Goal: Transaction & Acquisition: Purchase product/service

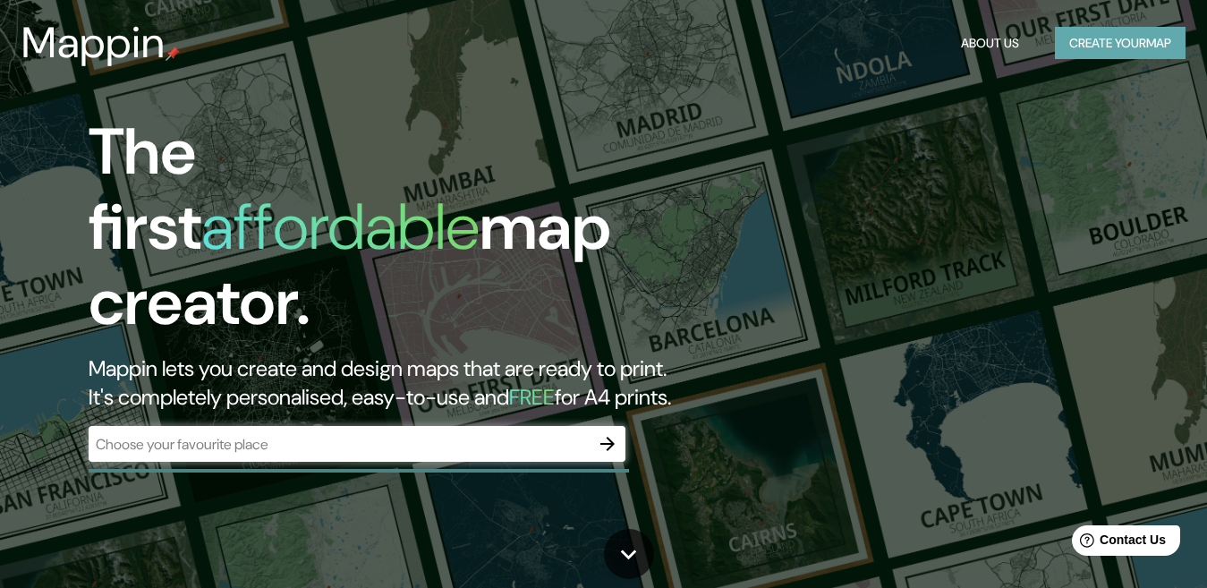
click at [1108, 34] on button "Create your map" at bounding box center [1120, 43] width 131 height 33
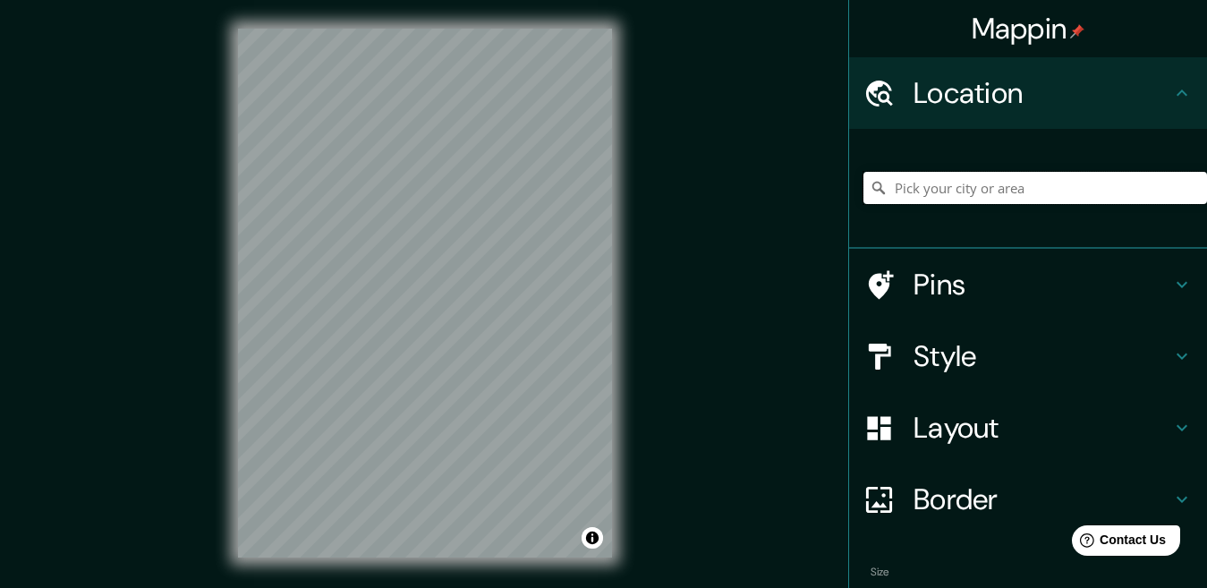
click at [1050, 175] on input "Pick your city or area" at bounding box center [1034, 188] width 343 height 32
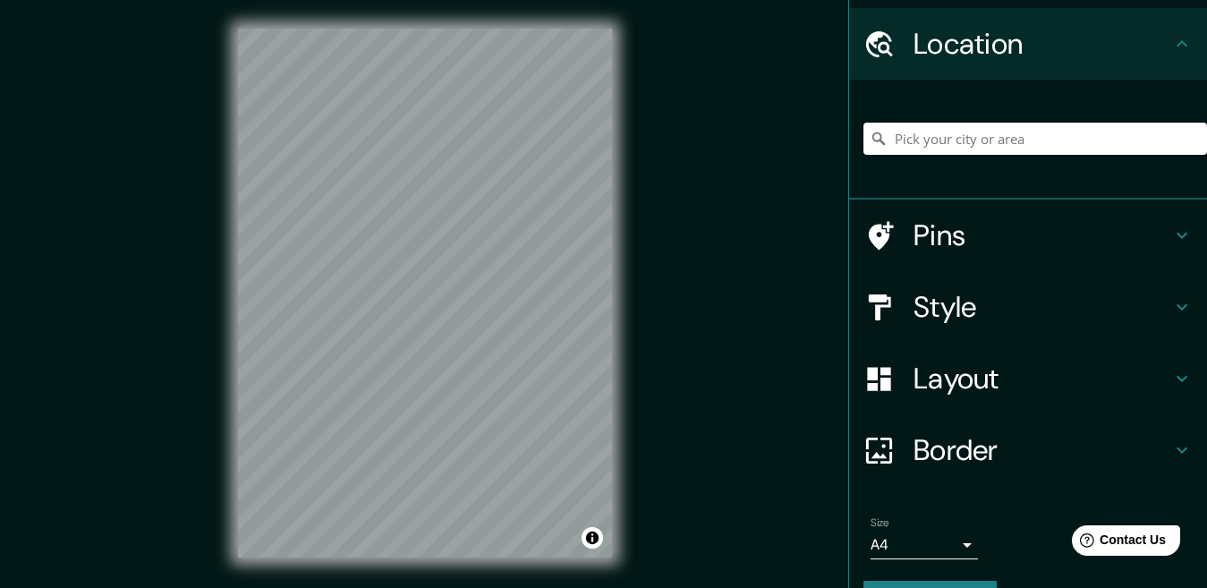
scroll to position [97, 0]
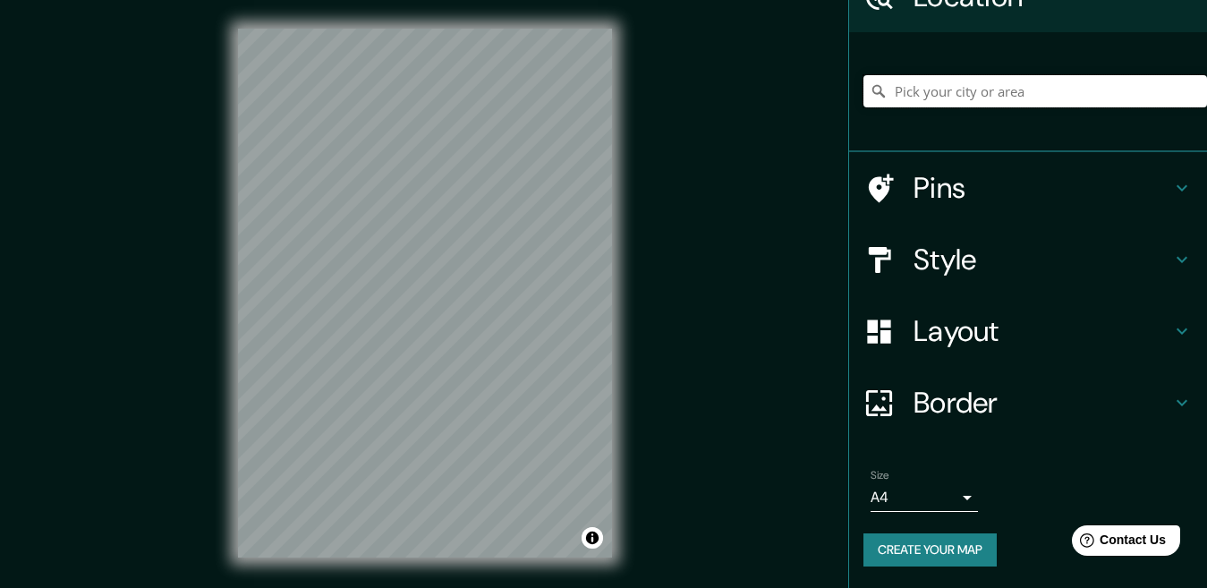
click at [1043, 85] on input "Pick your city or area" at bounding box center [1034, 91] width 343 height 32
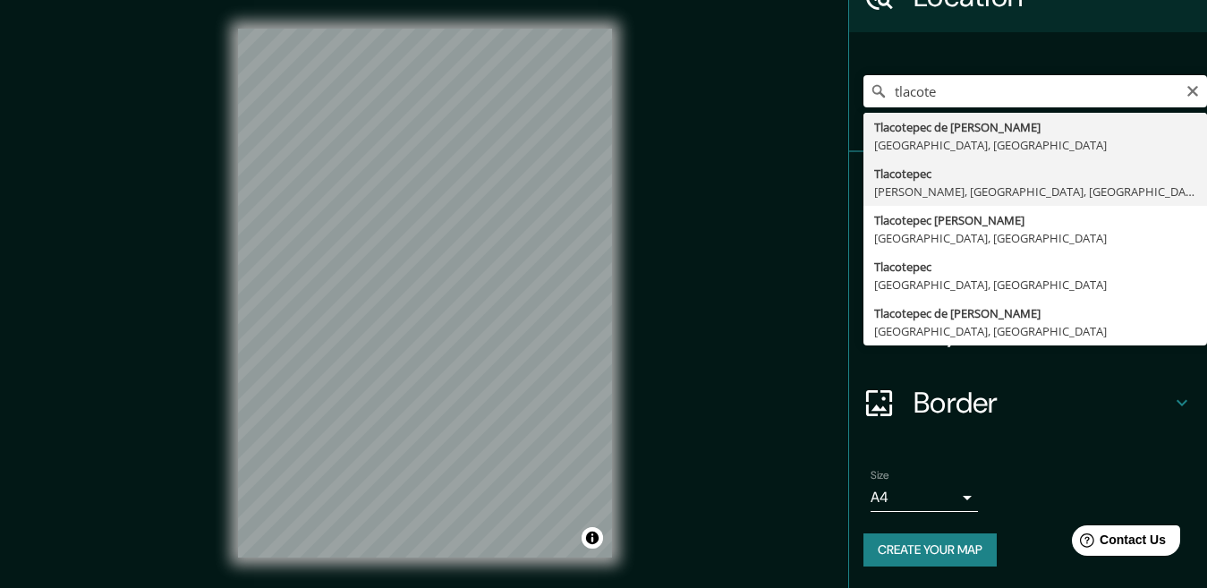
type input "Tlacotepec, [PERSON_NAME], [GEOGRAPHIC_DATA], [GEOGRAPHIC_DATA]"
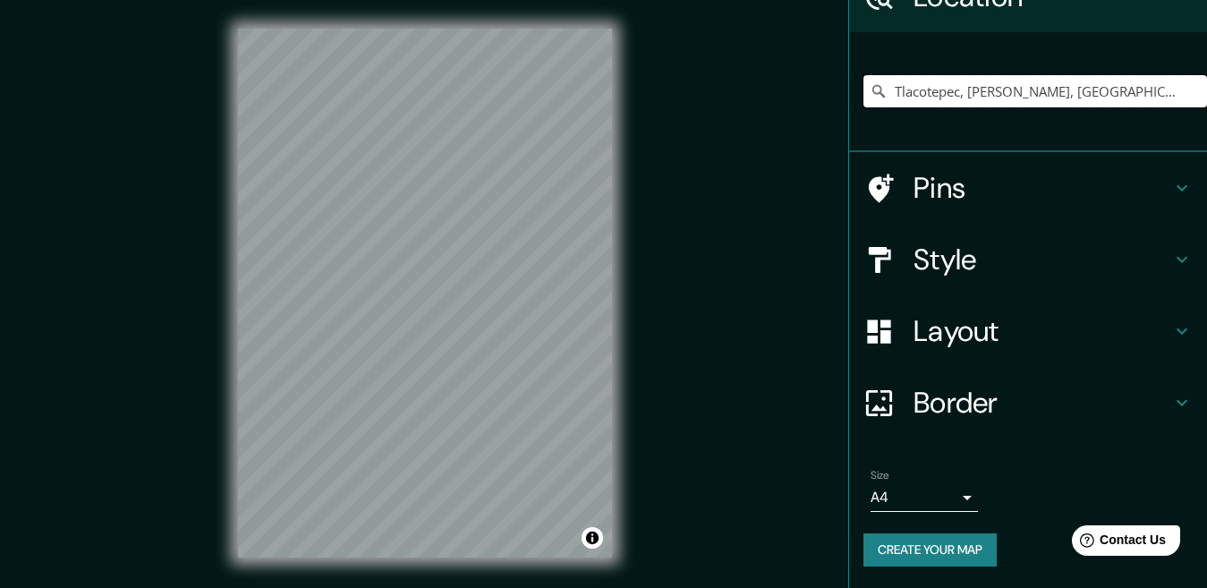
scroll to position [0, 0]
click at [957, 495] on body "Mappin Location Tlacotepec, Santiago Tlacotepec, Estado de México, México Pins …" at bounding box center [603, 294] width 1207 height 588
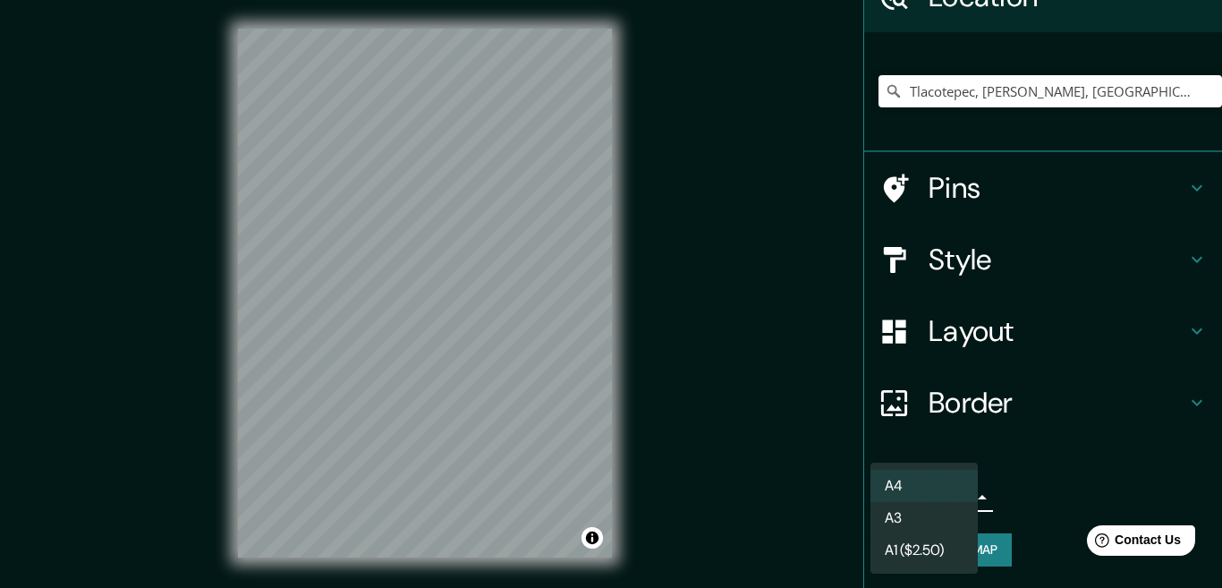
click at [935, 529] on li "A3" at bounding box center [923, 518] width 107 height 32
click at [958, 498] on body "Mappin Location Tlacotepec, Santiago Tlacotepec, Estado de México, México Pins …" at bounding box center [611, 294] width 1222 height 588
click at [935, 488] on li "A4" at bounding box center [923, 486] width 107 height 32
type input "single"
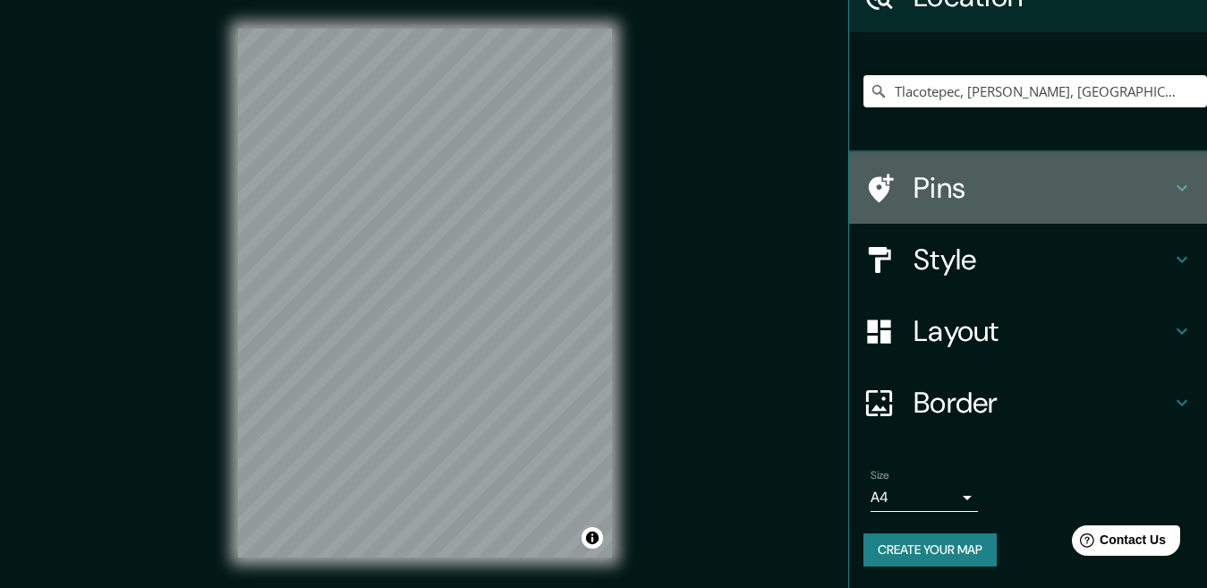
click at [1037, 176] on h4 "Pins" at bounding box center [1042, 188] width 258 height 36
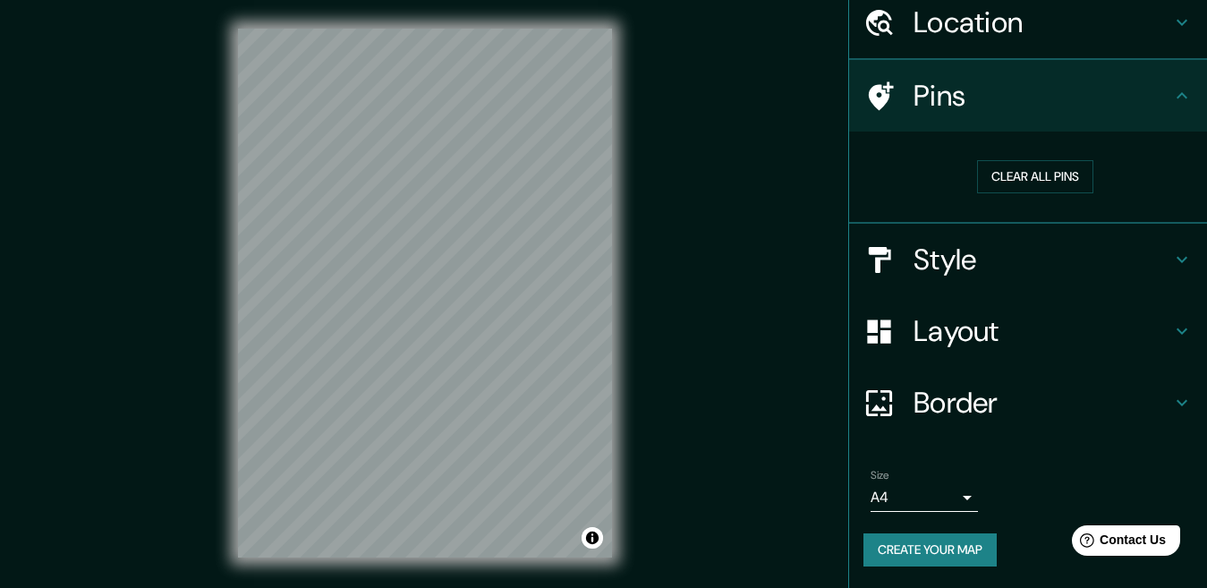
scroll to position [70, 0]
click at [1147, 97] on h4 "Pins" at bounding box center [1042, 97] width 258 height 36
click at [993, 263] on h4 "Style" at bounding box center [1042, 260] width 258 height 36
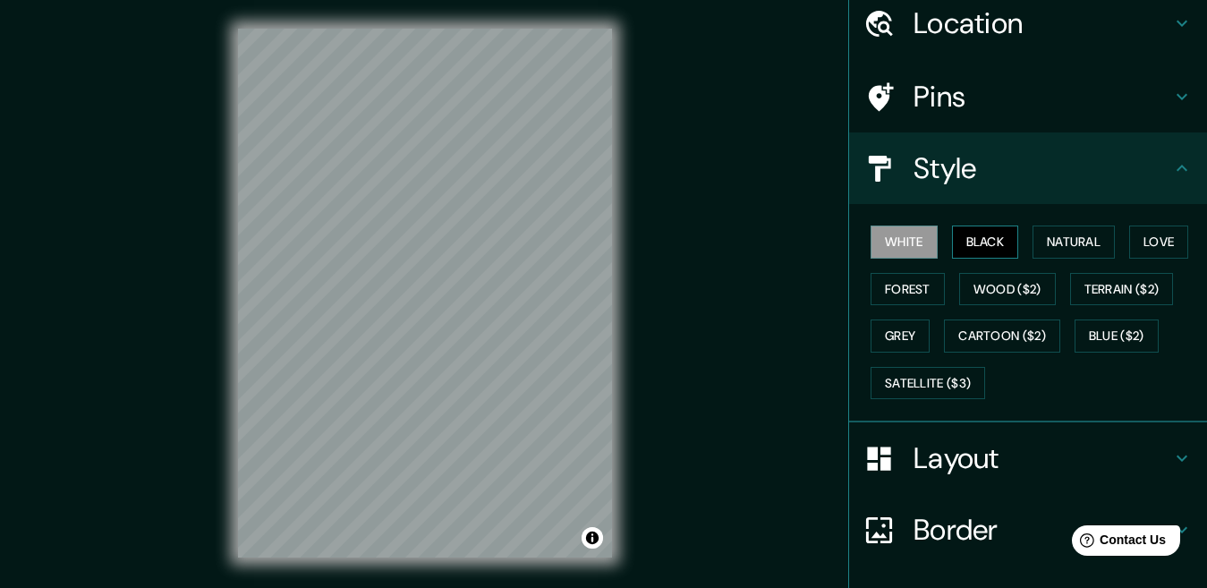
click at [979, 247] on button "Black" at bounding box center [985, 241] width 67 height 33
click at [903, 252] on button "White" at bounding box center [903, 241] width 67 height 33
click at [1082, 240] on button "Natural" at bounding box center [1073, 241] width 82 height 33
click at [894, 246] on button "White" at bounding box center [903, 241] width 67 height 33
click at [1161, 236] on button "Love" at bounding box center [1158, 241] width 59 height 33
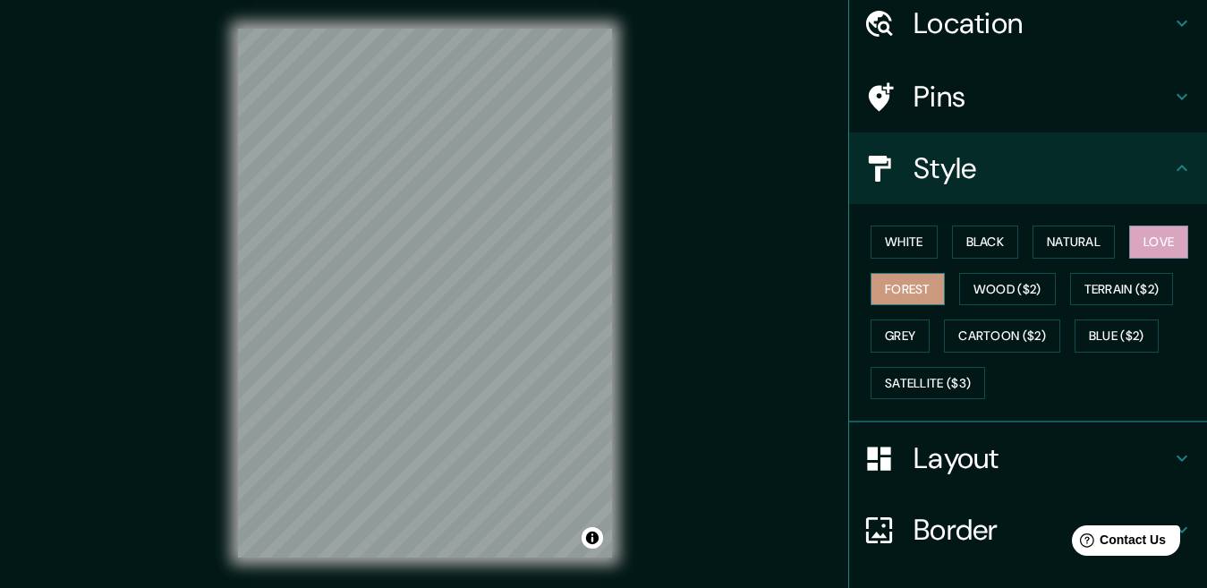
click at [876, 276] on button "Forest" at bounding box center [907, 289] width 74 height 33
click at [904, 322] on button "Grey" at bounding box center [899, 335] width 59 height 33
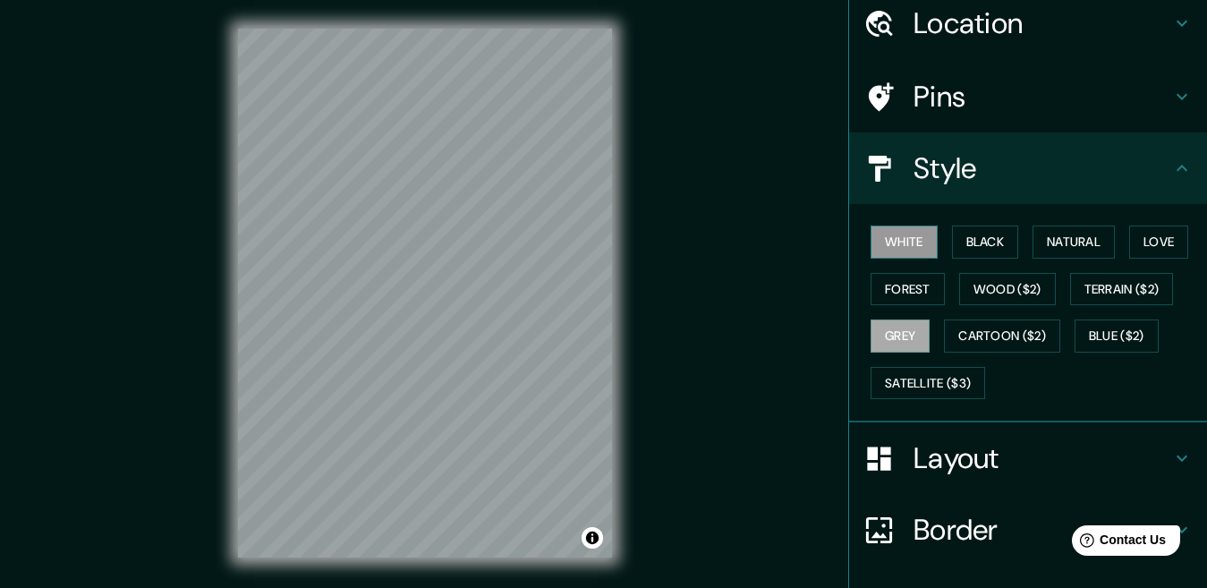
click at [907, 249] on button "White" at bounding box center [903, 241] width 67 height 33
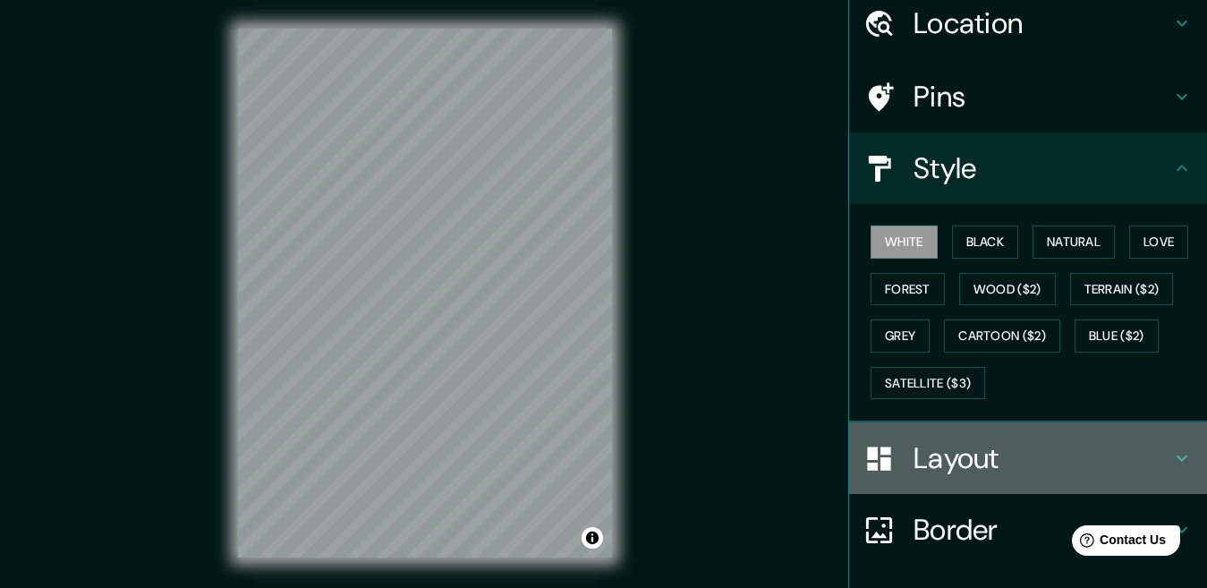
click at [1002, 454] on h4 "Layout" at bounding box center [1042, 458] width 258 height 36
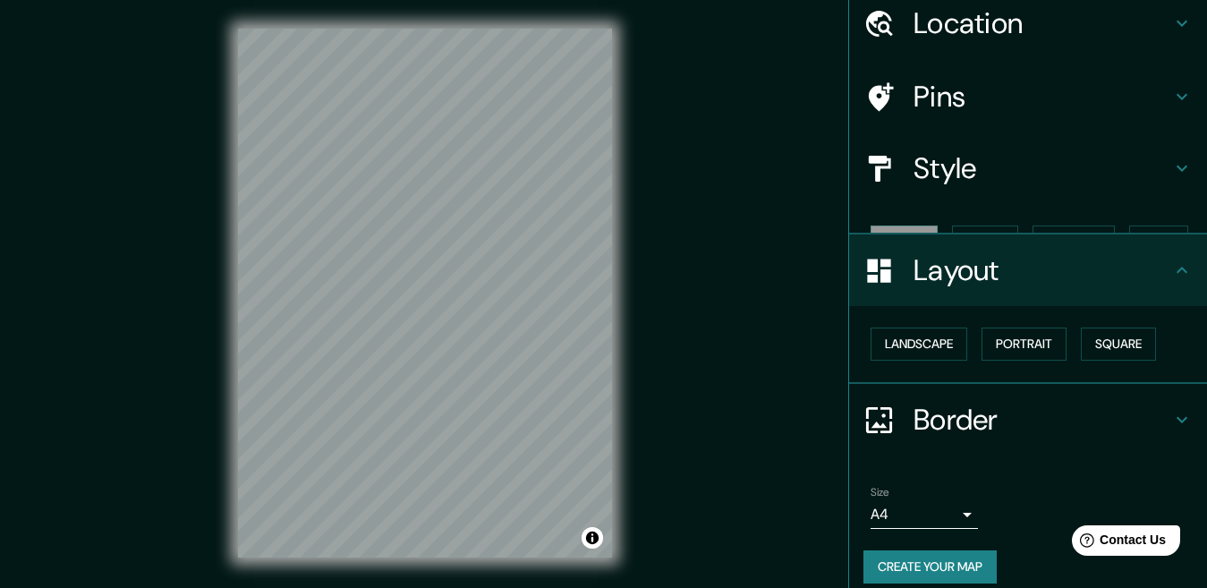
scroll to position [55, 0]
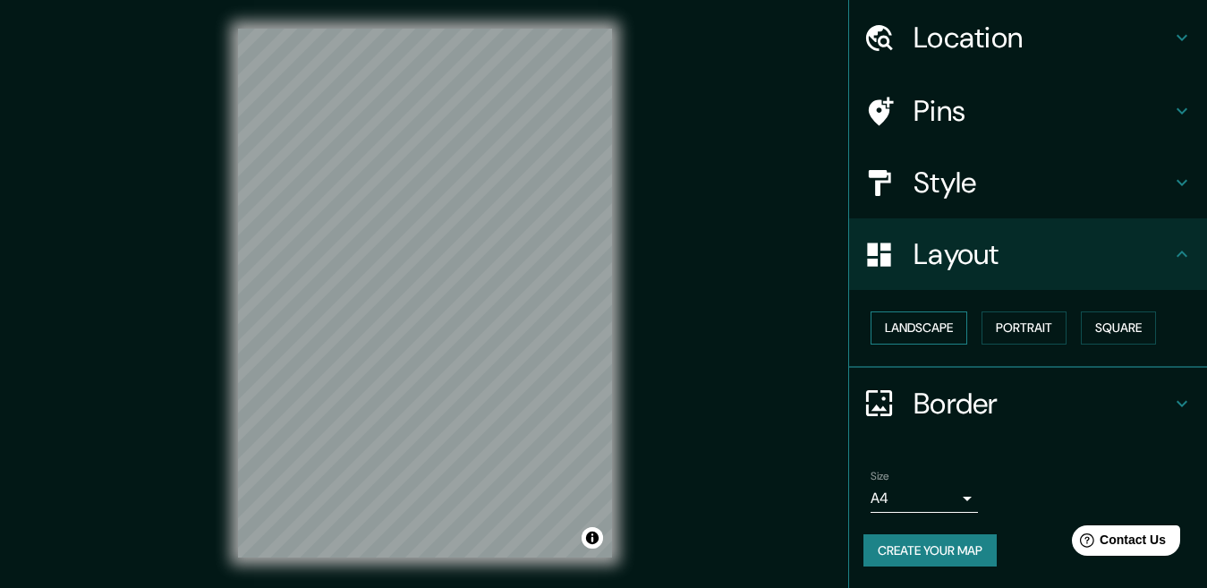
click at [945, 338] on button "Landscape" at bounding box center [918, 327] width 97 height 33
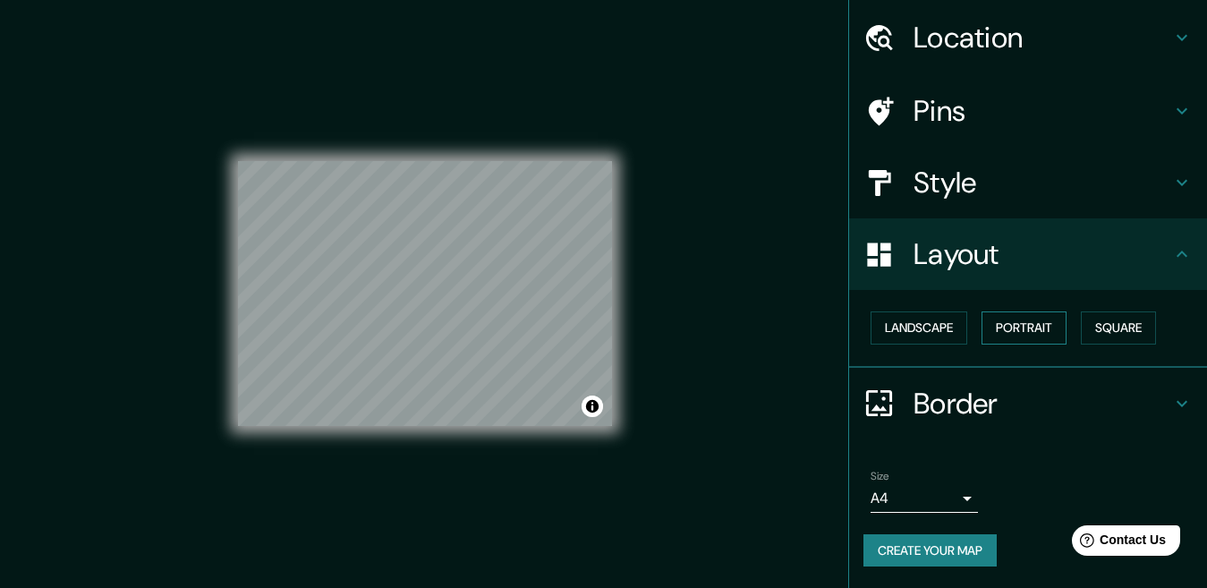
click at [1011, 323] on button "Portrait" at bounding box center [1023, 327] width 85 height 33
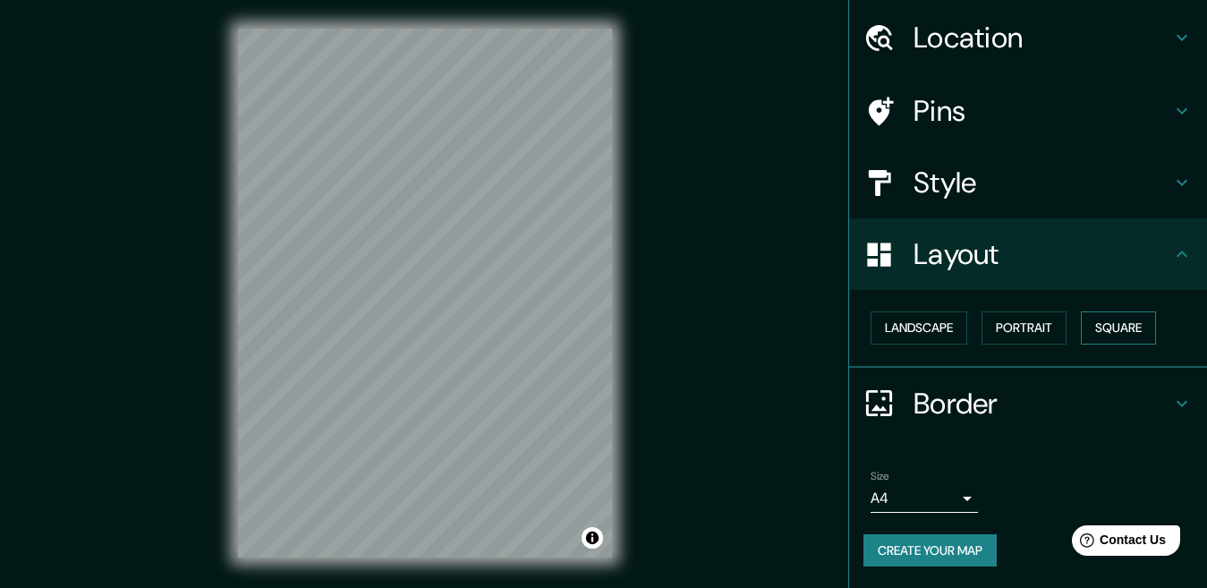
click at [1097, 321] on button "Square" at bounding box center [1118, 327] width 75 height 33
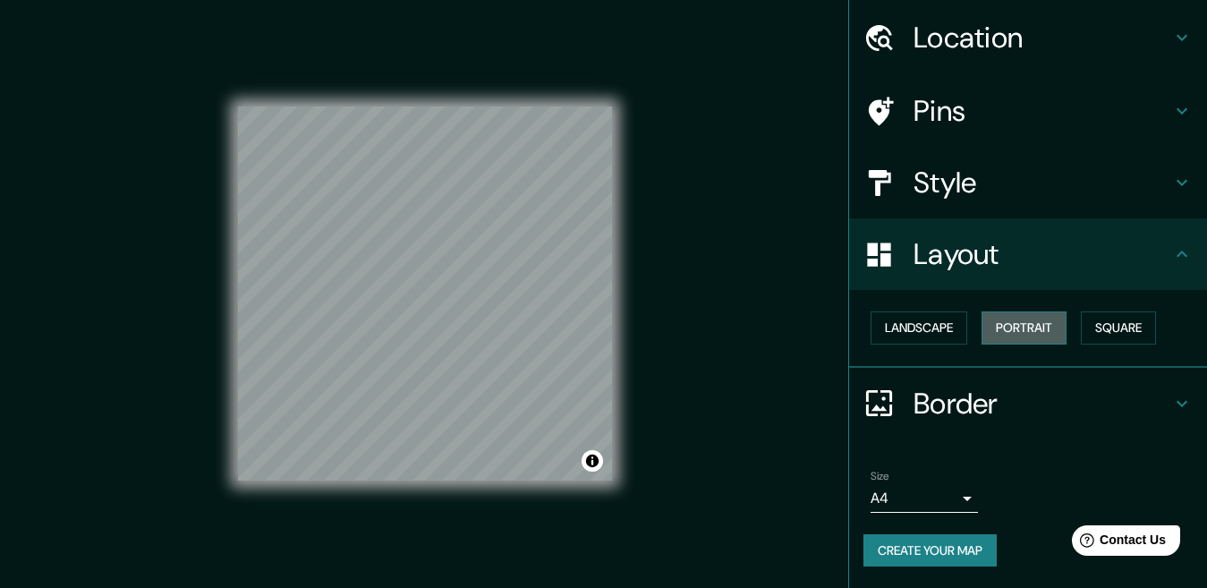
click at [1022, 332] on button "Portrait" at bounding box center [1023, 327] width 85 height 33
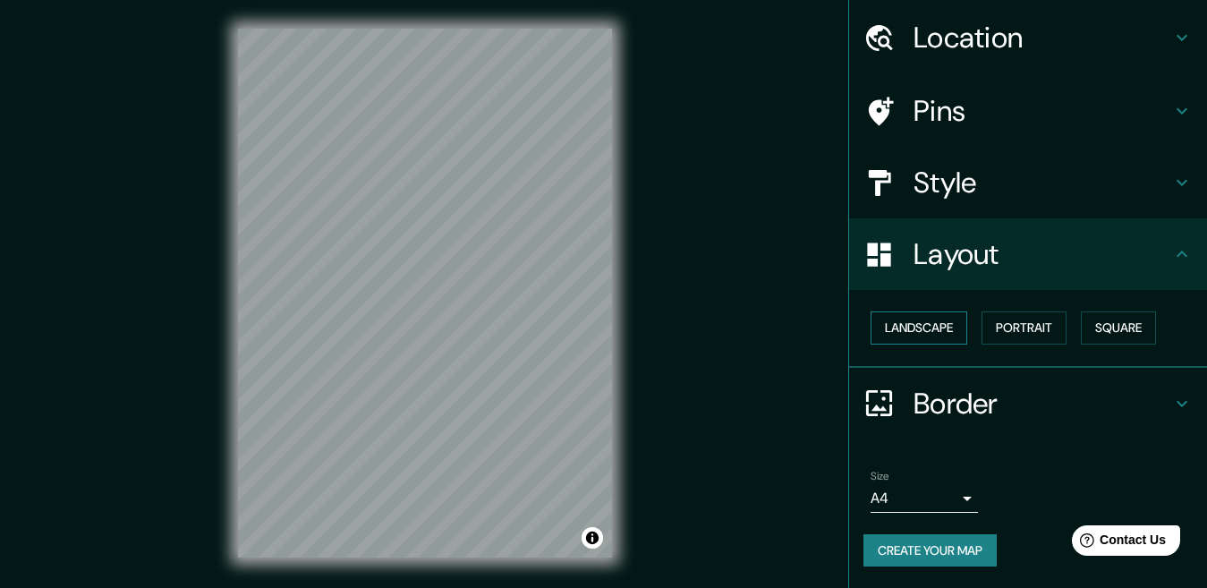
click at [924, 330] on button "Landscape" at bounding box center [918, 327] width 97 height 33
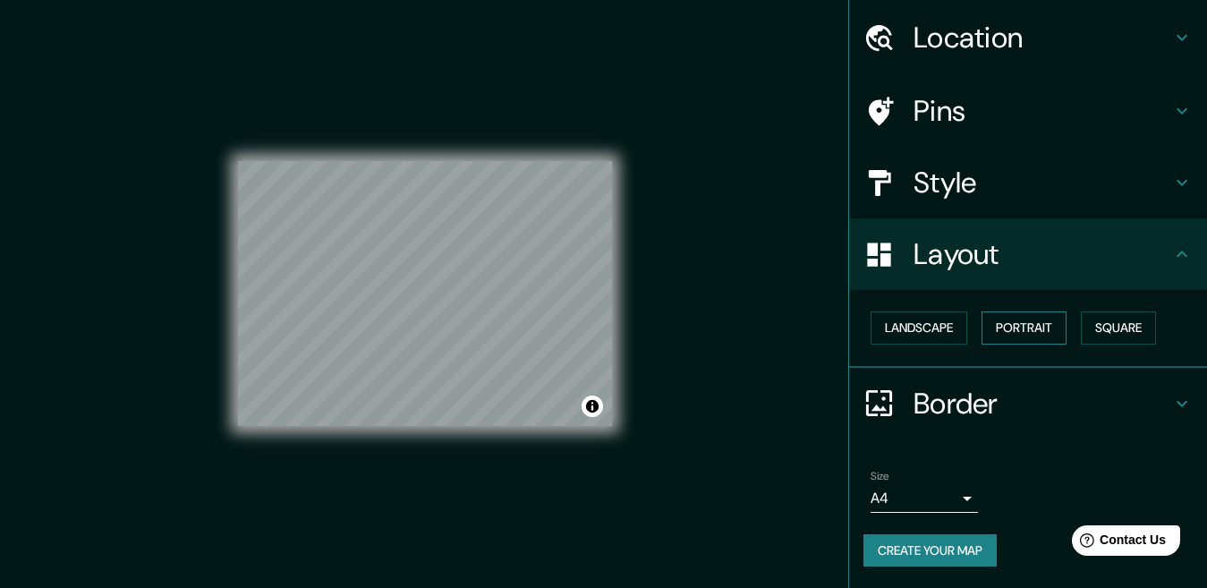
click at [1032, 330] on button "Portrait" at bounding box center [1023, 327] width 85 height 33
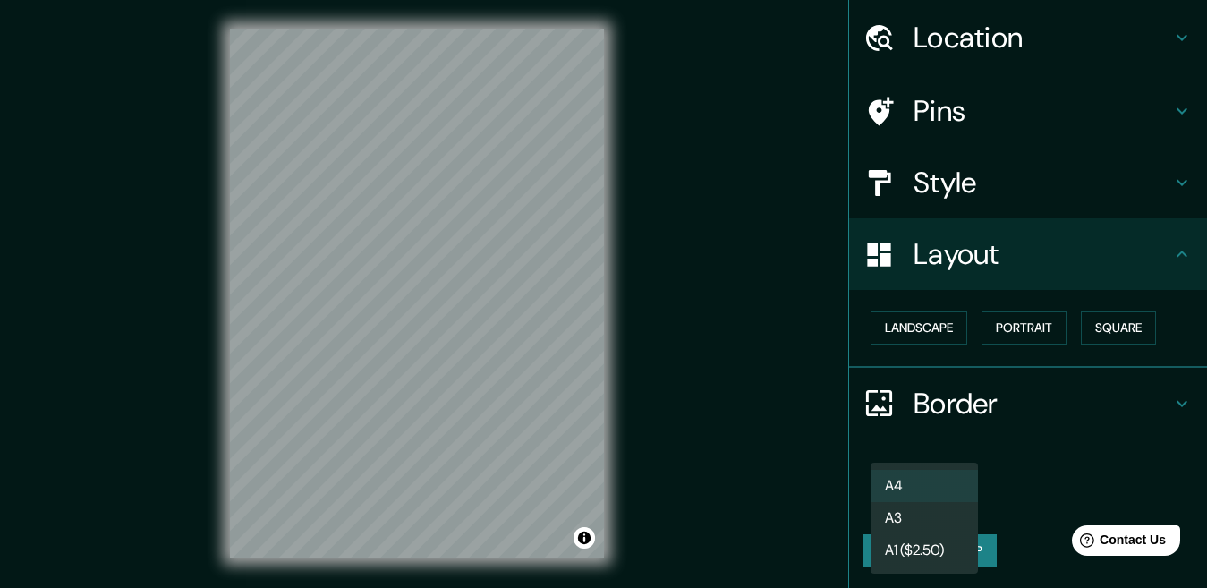
click at [952, 499] on body "Mappin Location Tlacotepec, Santiago Tlacotepec, Estado de México, México Pins …" at bounding box center [603, 294] width 1207 height 588
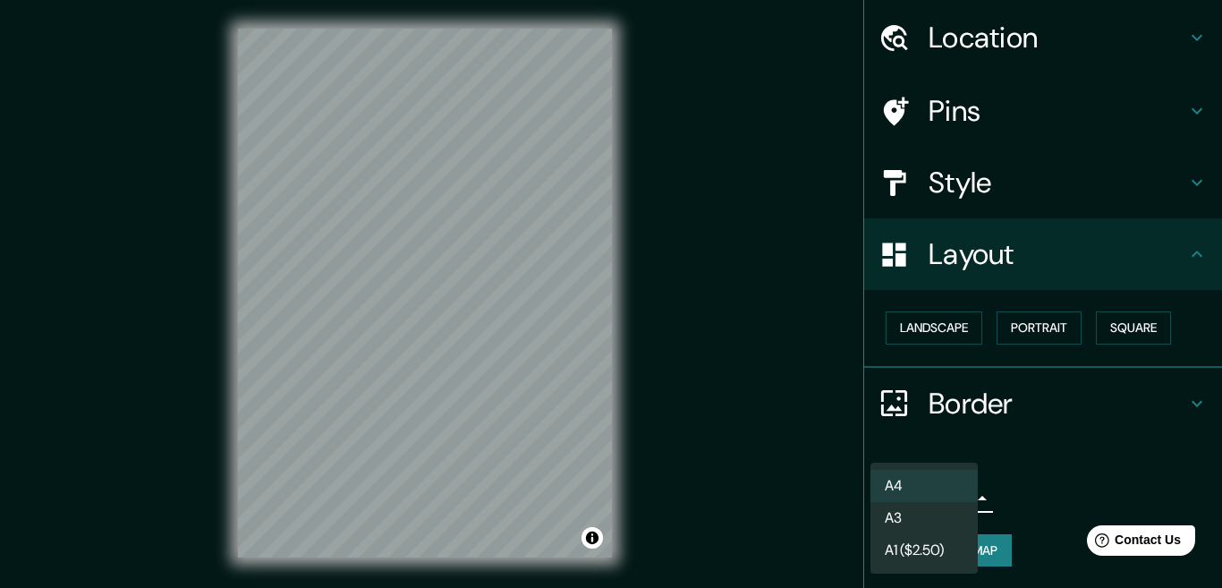
click at [801, 523] on div at bounding box center [611, 294] width 1222 height 588
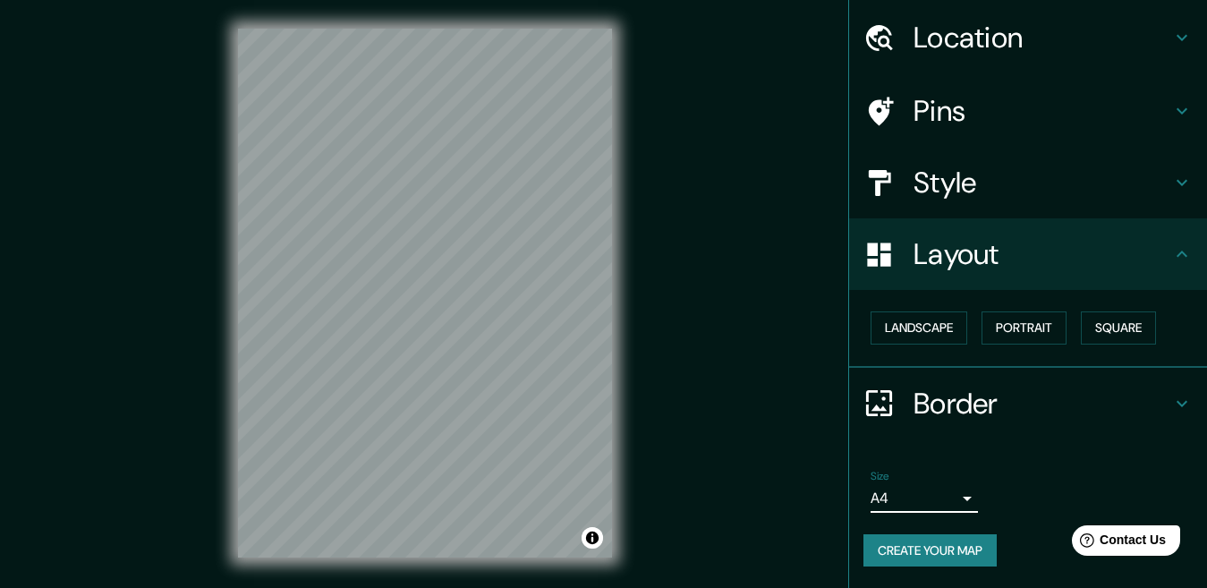
click at [950, 109] on h4 "Pins" at bounding box center [1042, 111] width 258 height 36
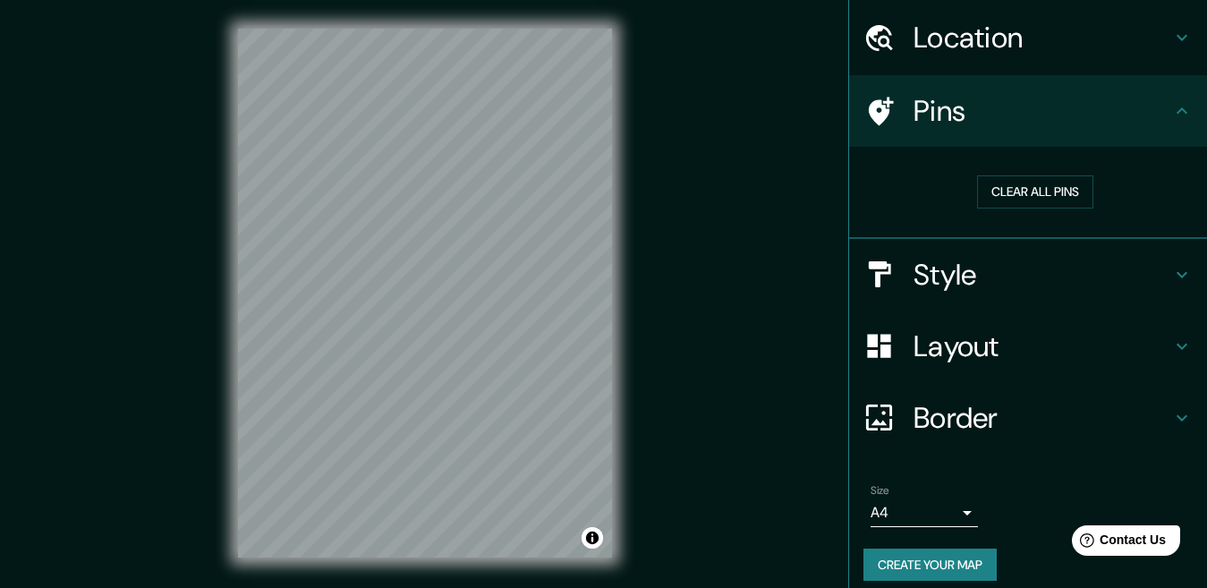
click at [950, 109] on h4 "Pins" at bounding box center [1042, 111] width 258 height 36
click at [863, 123] on icon at bounding box center [878, 111] width 31 height 31
drag, startPoint x: 467, startPoint y: 59, endPoint x: 108, endPoint y: 216, distance: 391.4
click at [108, 216] on div "Mappin Location Tlacotepec, Santiago Tlacotepec, Estado de México, México Pins …" at bounding box center [603, 307] width 1207 height 615
drag, startPoint x: 468, startPoint y: 61, endPoint x: 474, endPoint y: 99, distance: 39.0
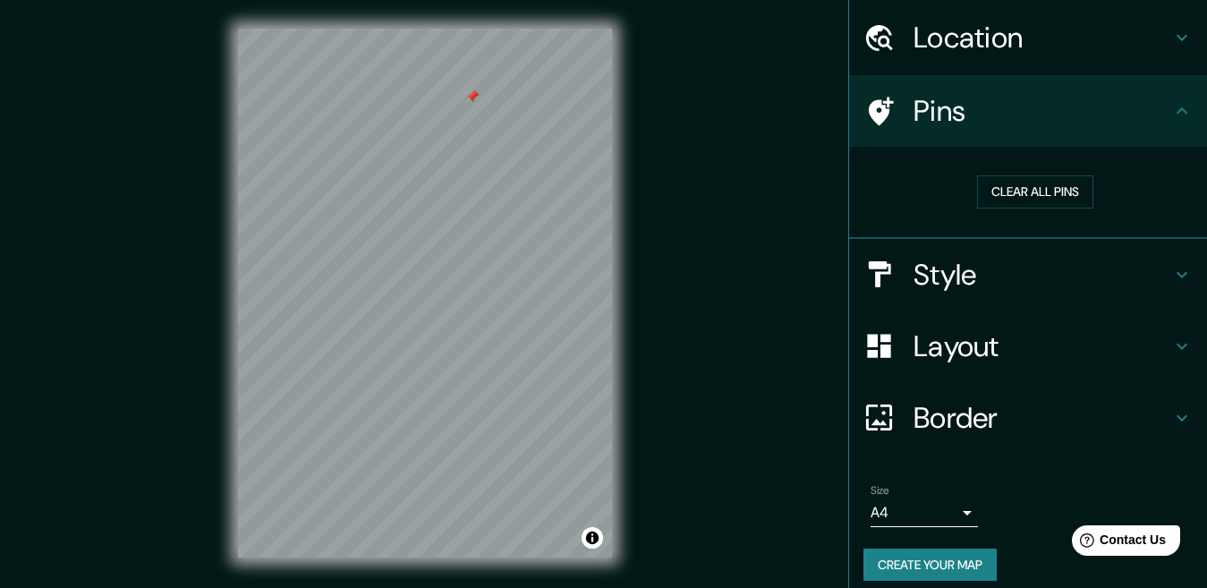
click at [474, 99] on div at bounding box center [472, 96] width 14 height 14
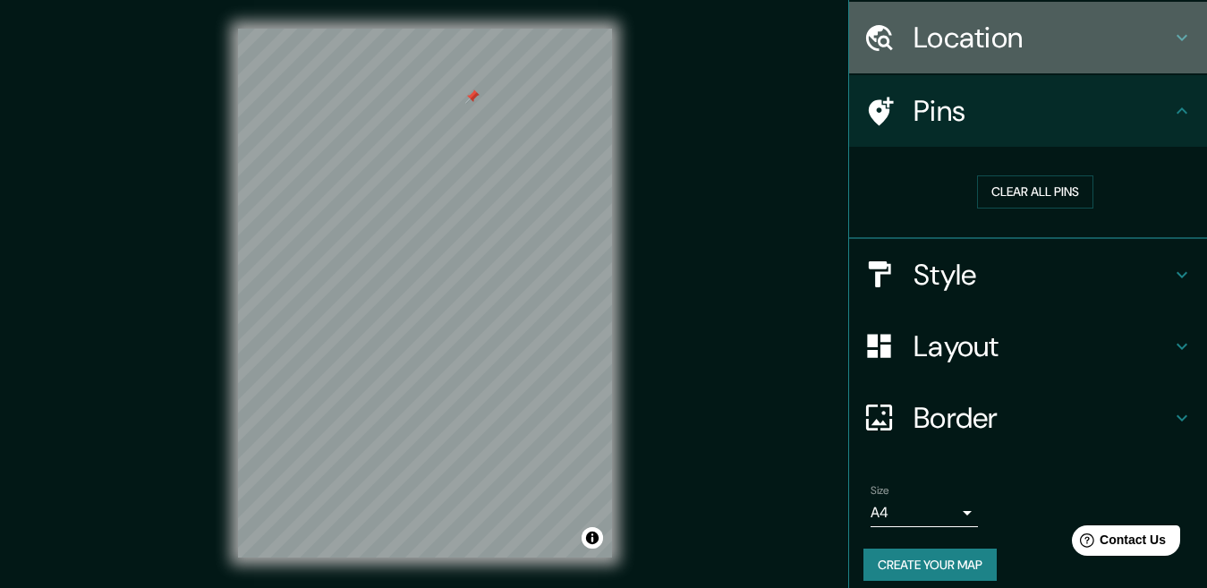
click at [1005, 35] on h4 "Location" at bounding box center [1042, 38] width 258 height 36
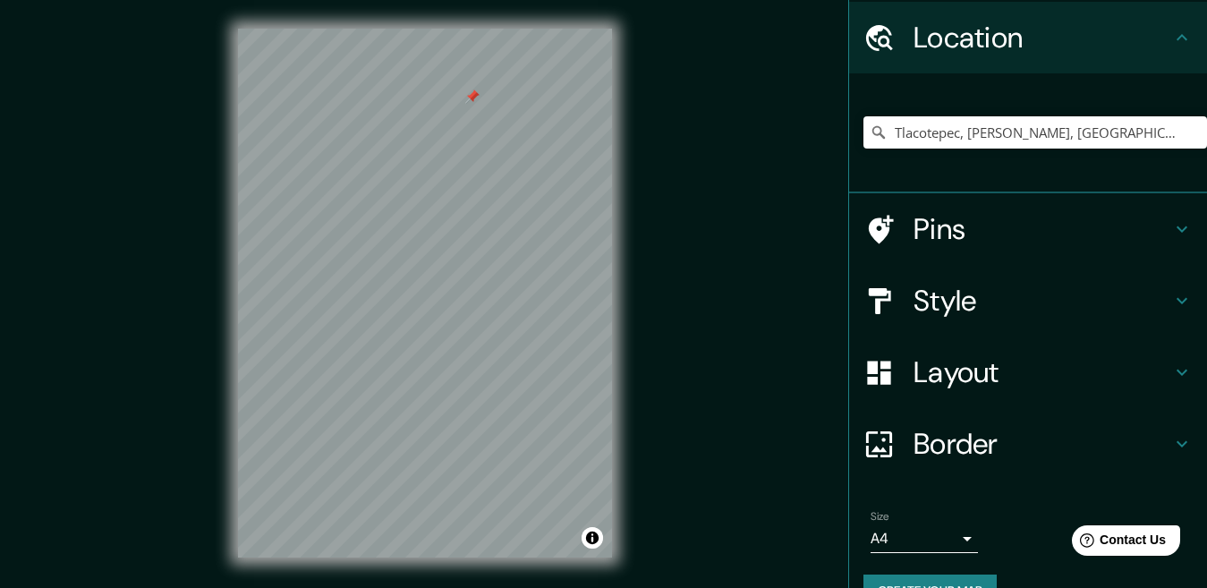
click at [989, 320] on div "Style" at bounding box center [1028, 301] width 358 height 72
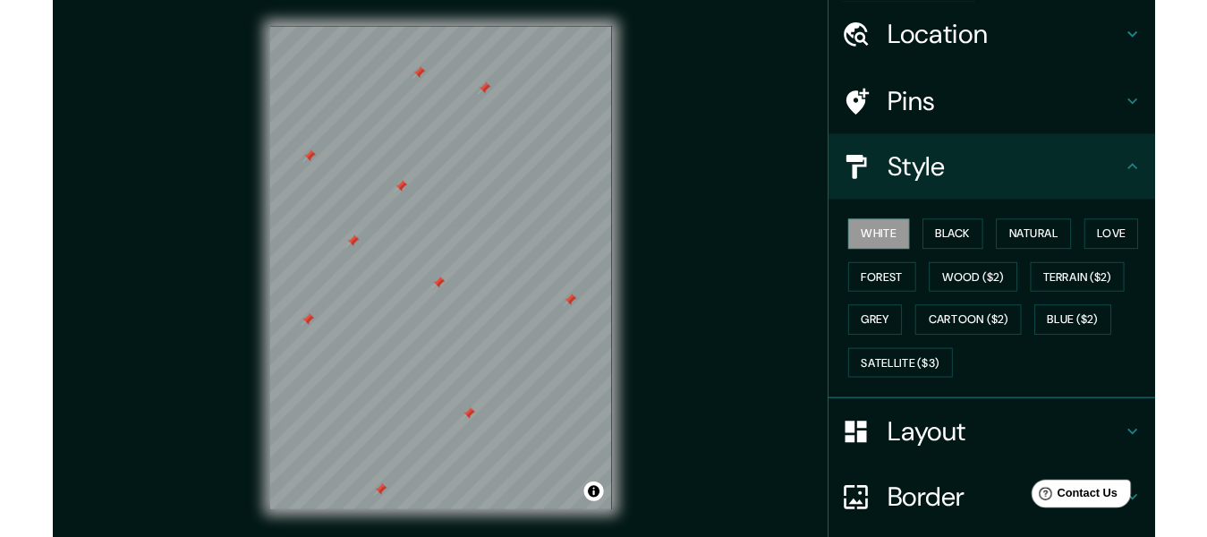
scroll to position [197, 0]
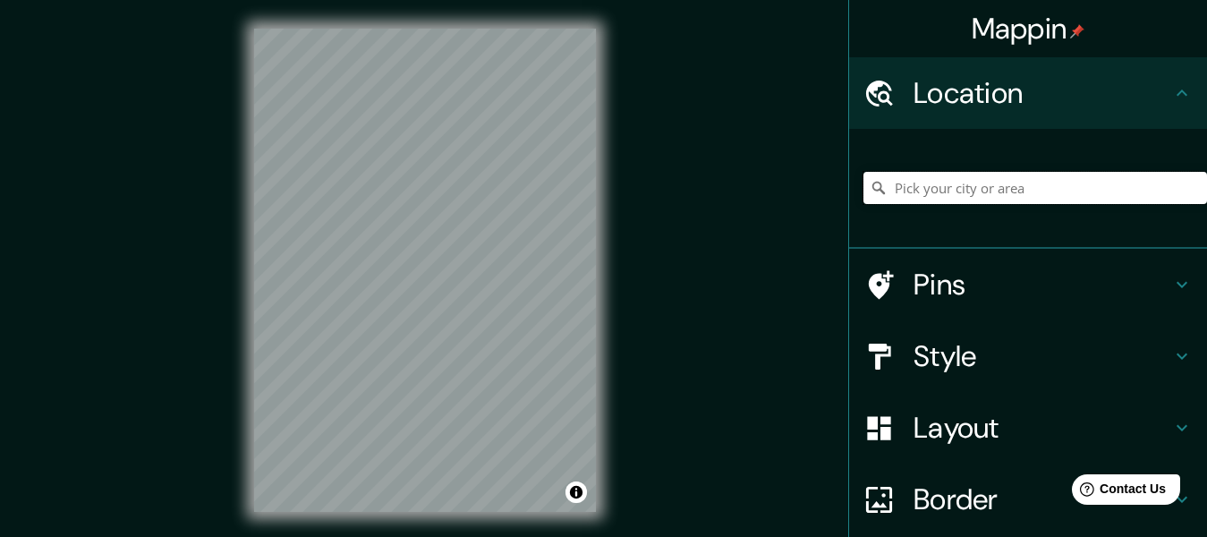
click at [1054, 178] on input "Pick your city or area" at bounding box center [1034, 188] width 343 height 32
type input "Tlacotepec, Santiago Tlacotepec, Estado de México, México"
click at [982, 368] on h4 "Style" at bounding box center [1042, 356] width 258 height 36
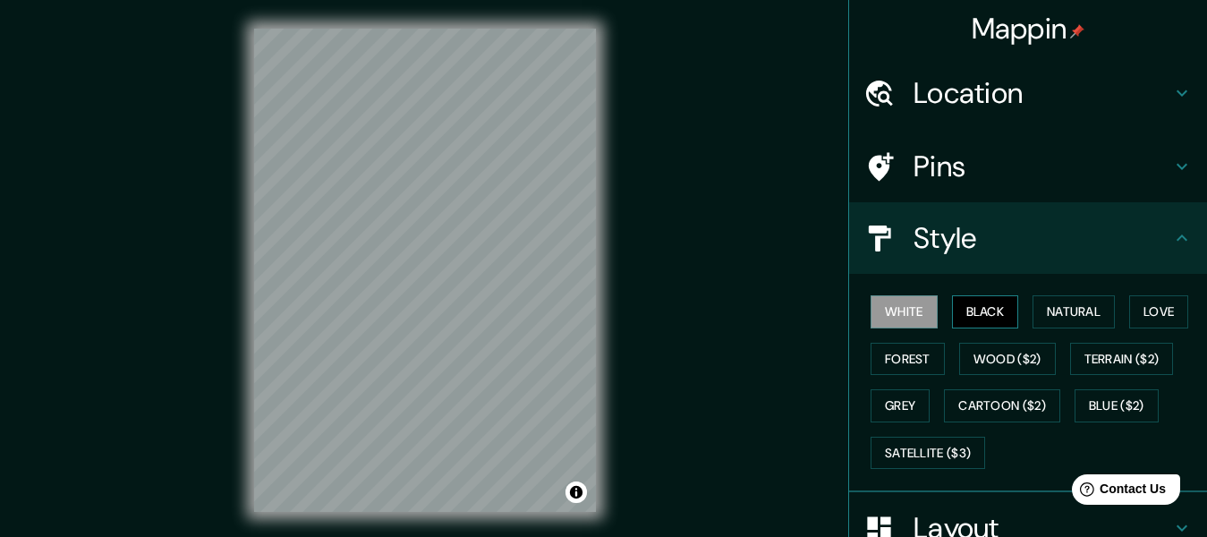
click at [1001, 319] on button "Black" at bounding box center [985, 311] width 67 height 33
click at [1074, 323] on button "Natural" at bounding box center [1073, 311] width 82 height 33
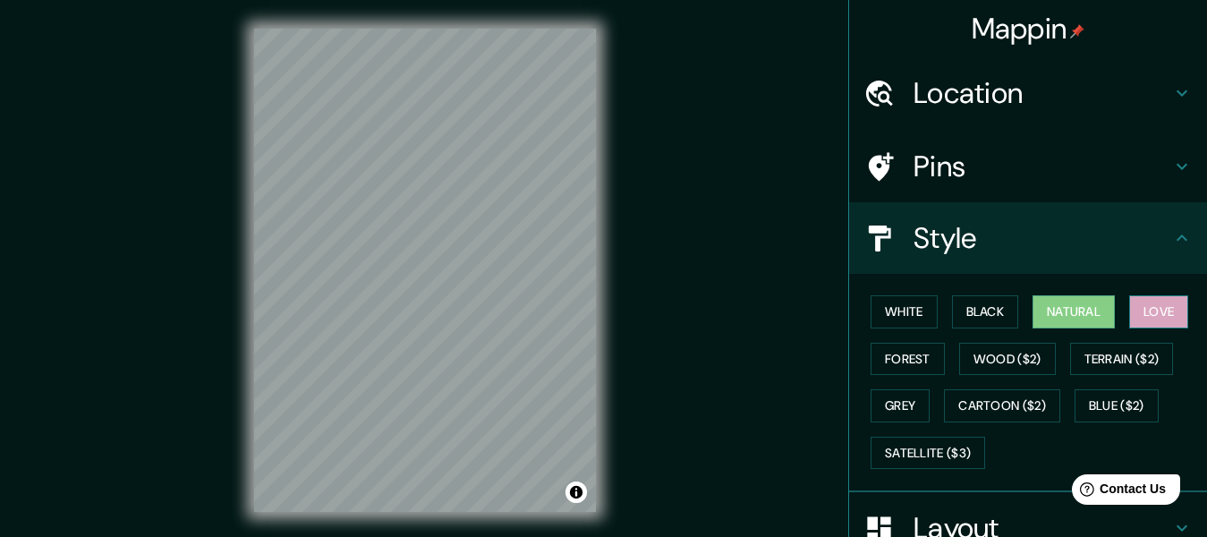
click at [1129, 318] on button "Love" at bounding box center [1158, 311] width 59 height 33
click at [885, 348] on button "Forest" at bounding box center [907, 359] width 74 height 33
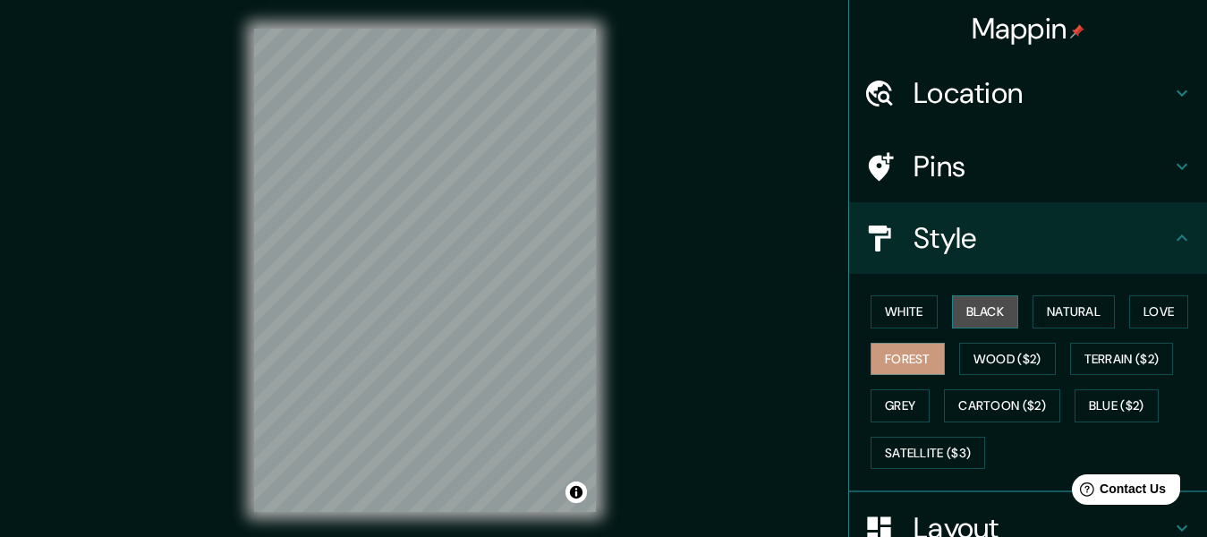
click at [995, 315] on button "Black" at bounding box center [985, 311] width 67 height 33
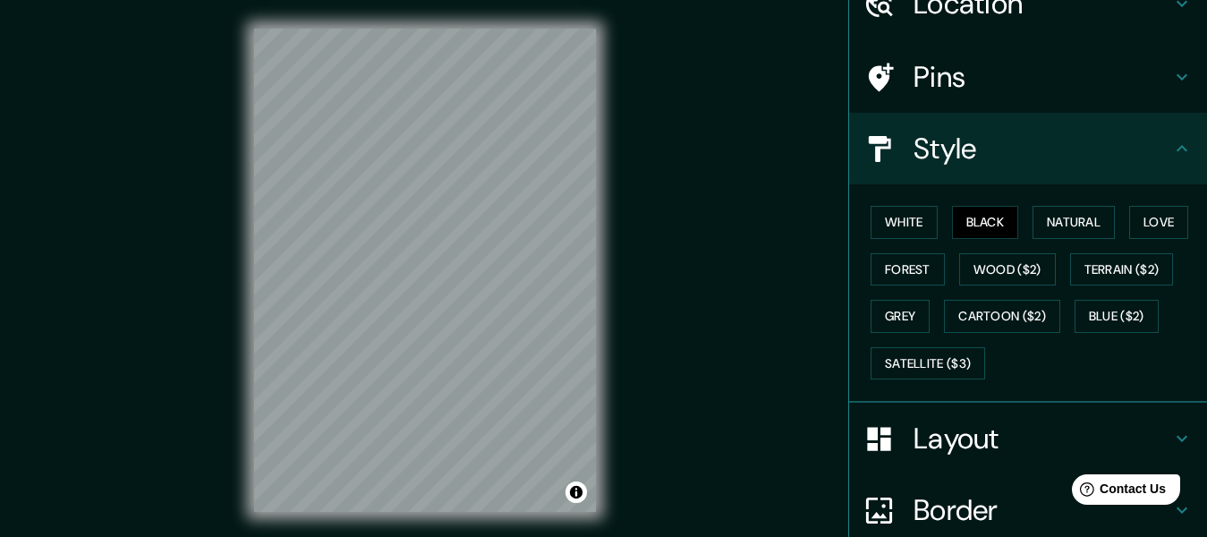
click at [886, 457] on div "Layout" at bounding box center [1028, 439] width 358 height 72
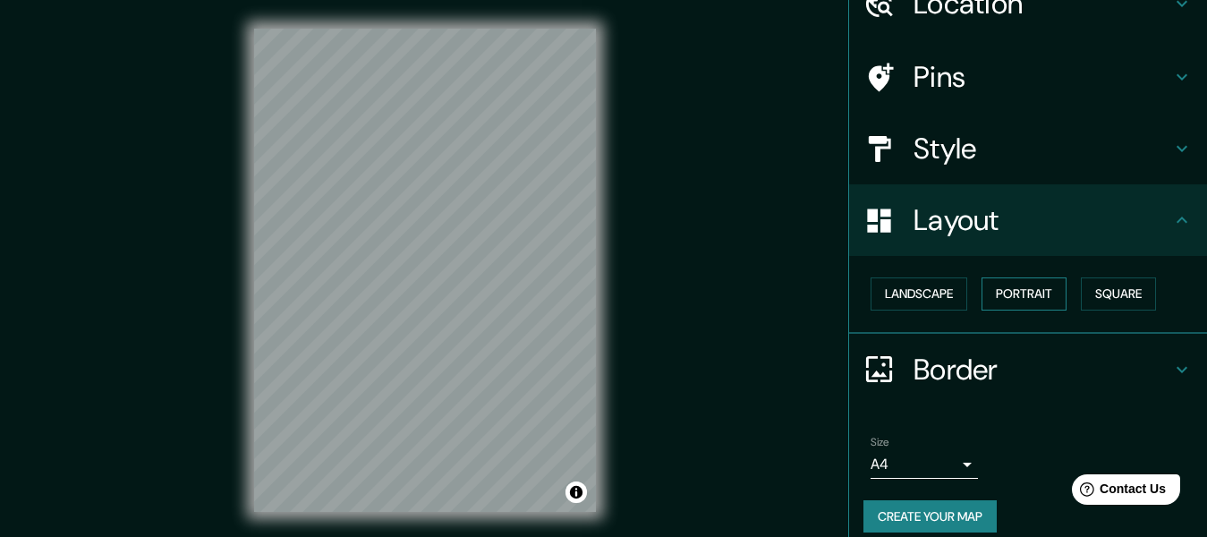
click at [987, 292] on button "Portrait" at bounding box center [1023, 293] width 85 height 33
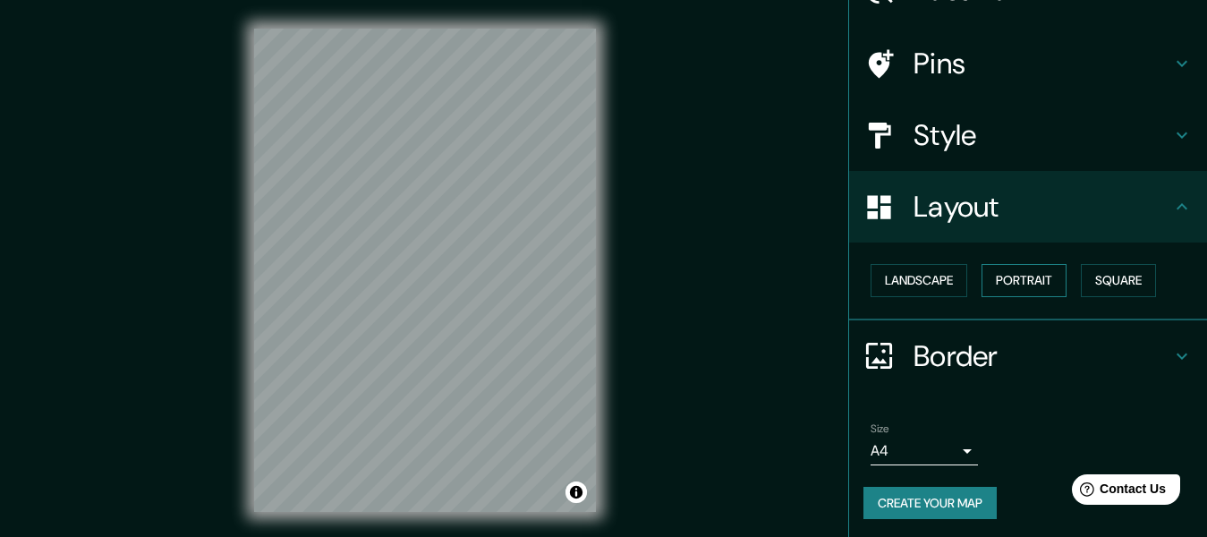
scroll to position [106, 0]
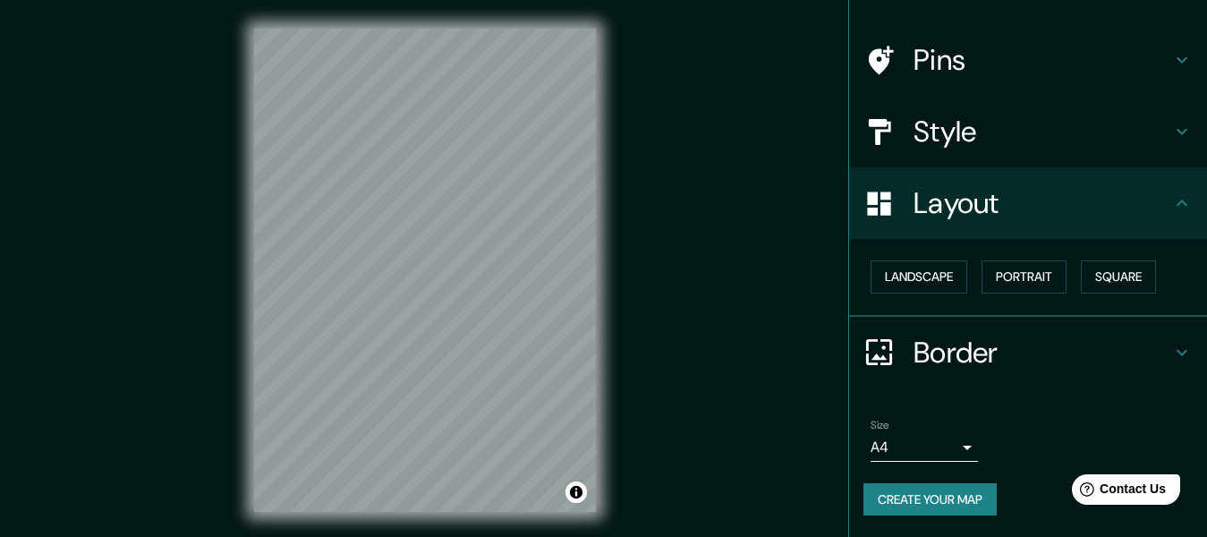
click at [997, 369] on h4 "Border" at bounding box center [1042, 353] width 258 height 36
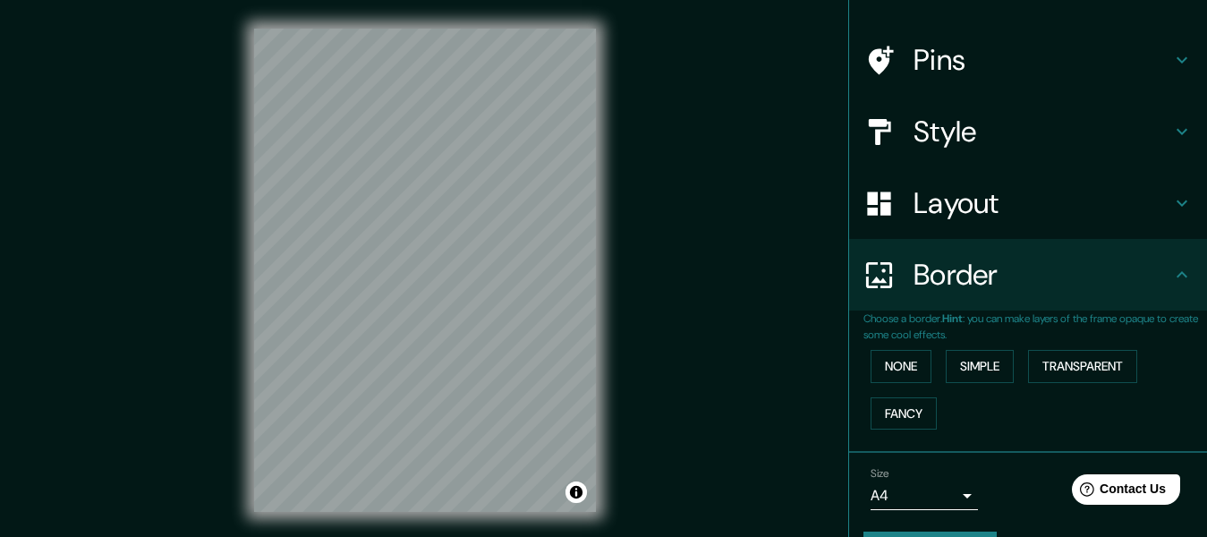
click at [1004, 367] on div "None Simple Transparent Fancy" at bounding box center [1034, 390] width 343 height 94
click at [993, 360] on button "Simple" at bounding box center [979, 366] width 68 height 33
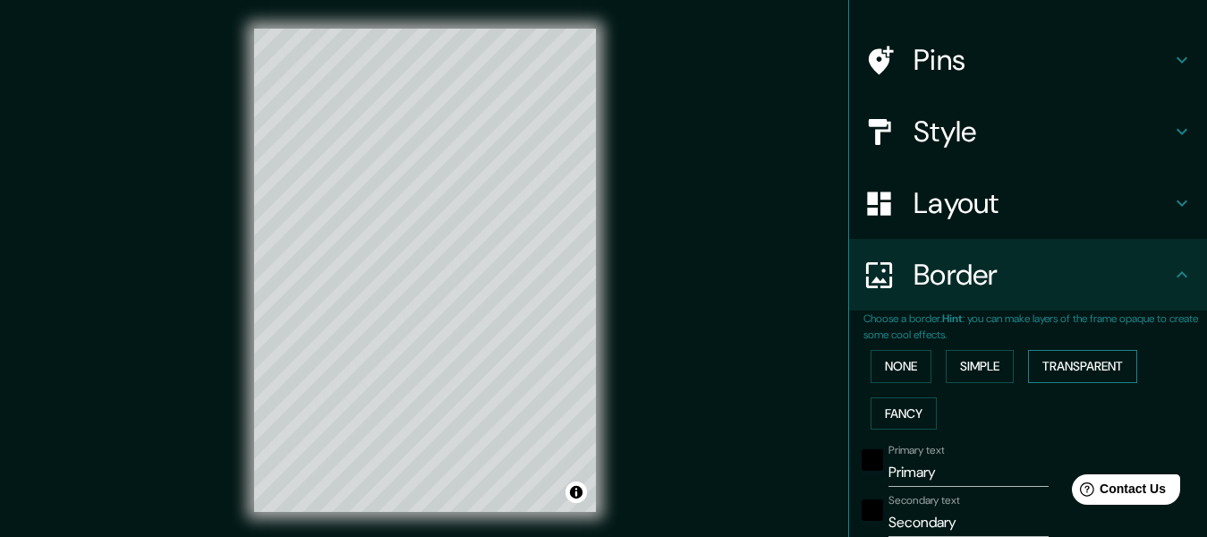
click at [1034, 360] on button "Transparent" at bounding box center [1082, 366] width 109 height 33
click at [890, 420] on button "Fancy" at bounding box center [903, 413] width 66 height 33
click at [908, 369] on button "None" at bounding box center [900, 366] width 61 height 33
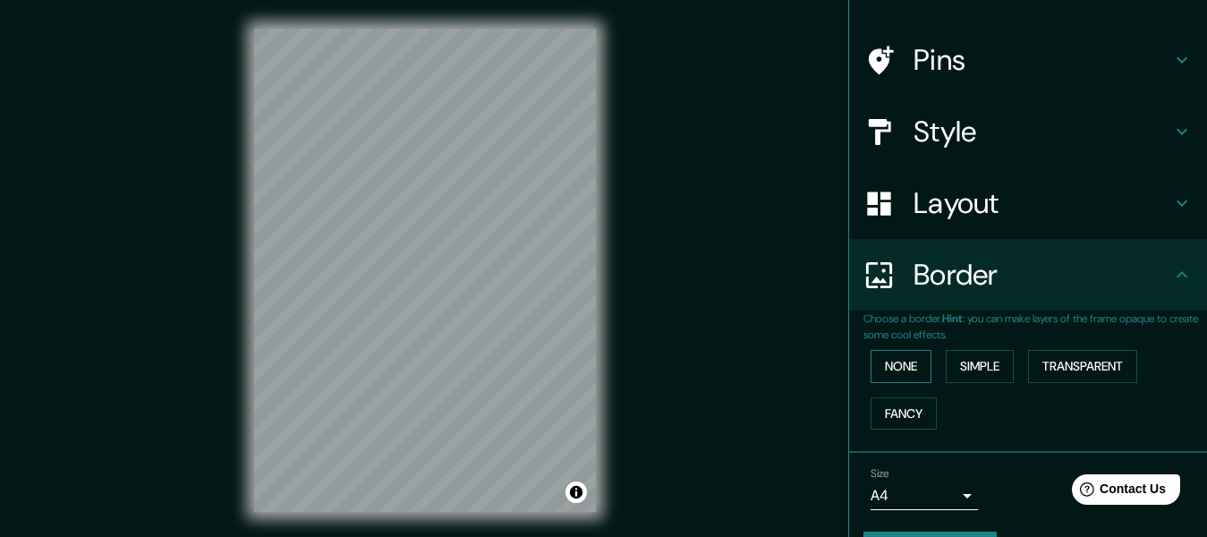
scroll to position [156, 0]
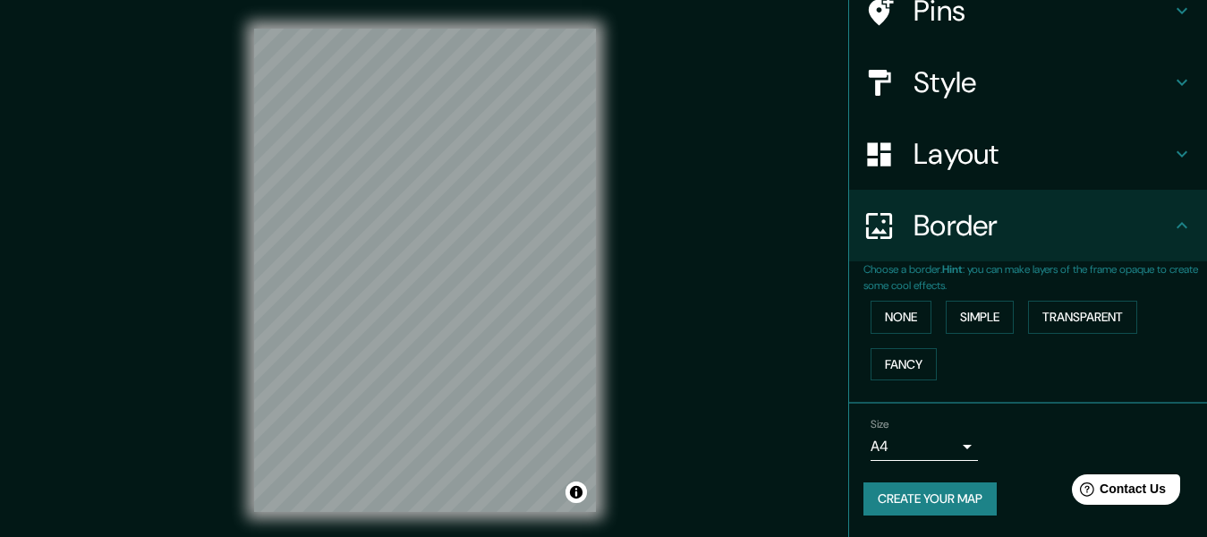
click at [914, 442] on body "Mappin Location Tlacotepec, Santiago Tlacotepec, Estado de México, México Tlaco…" at bounding box center [603, 268] width 1207 height 537
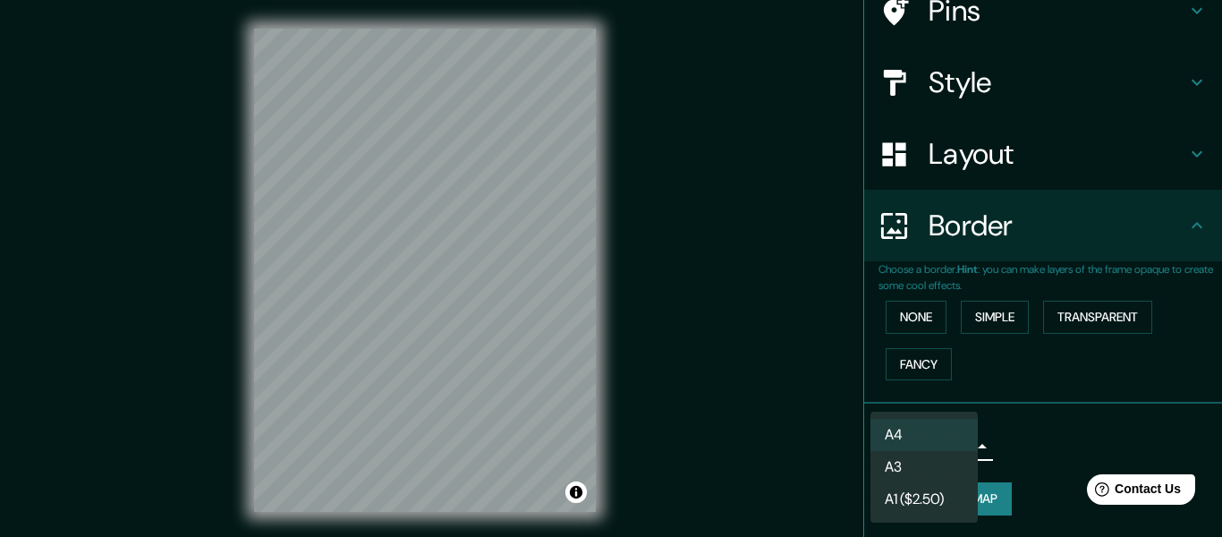
click at [916, 457] on li "A3" at bounding box center [923, 467] width 107 height 32
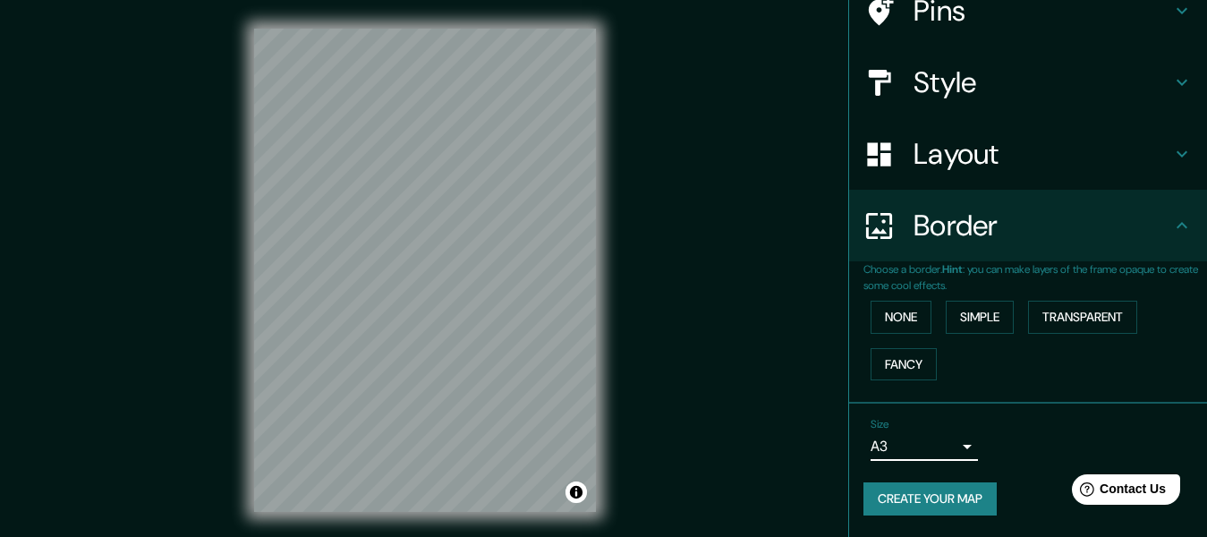
click at [927, 444] on body "Mappin Location Tlacotepec, Santiago Tlacotepec, Estado de México, México Tlaco…" at bounding box center [603, 268] width 1207 height 537
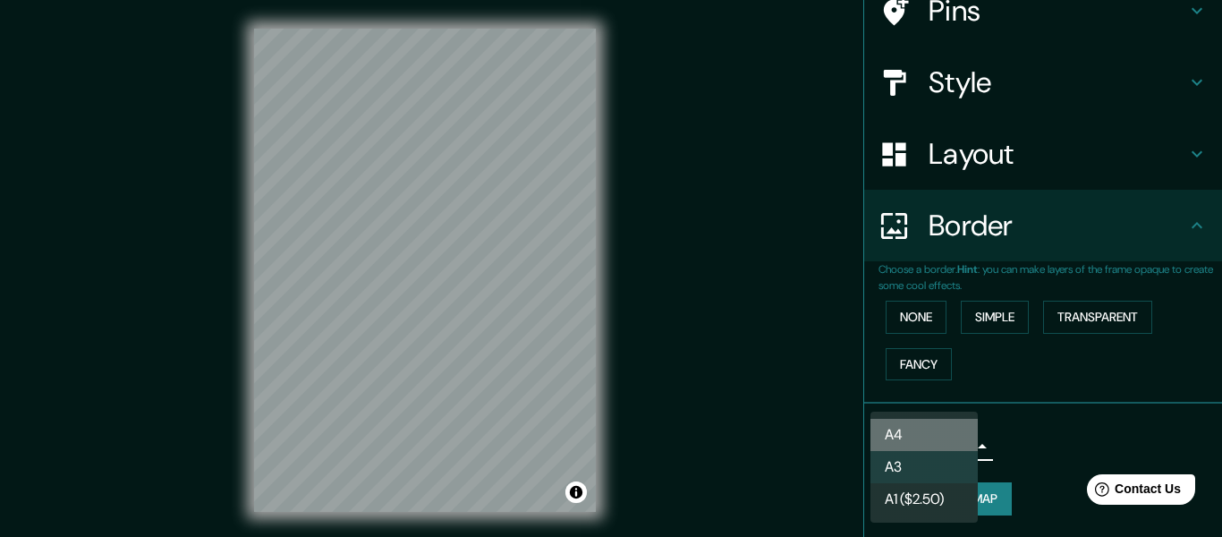
click at [930, 436] on li "A4" at bounding box center [923, 435] width 107 height 32
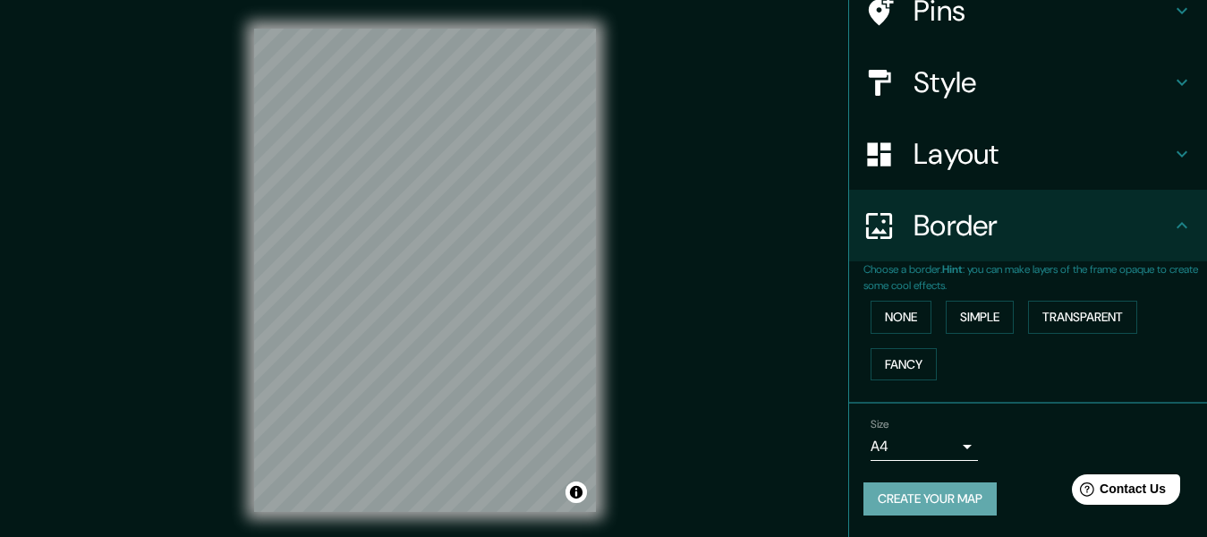
click at [928, 500] on button "Create your map" at bounding box center [929, 498] width 133 height 33
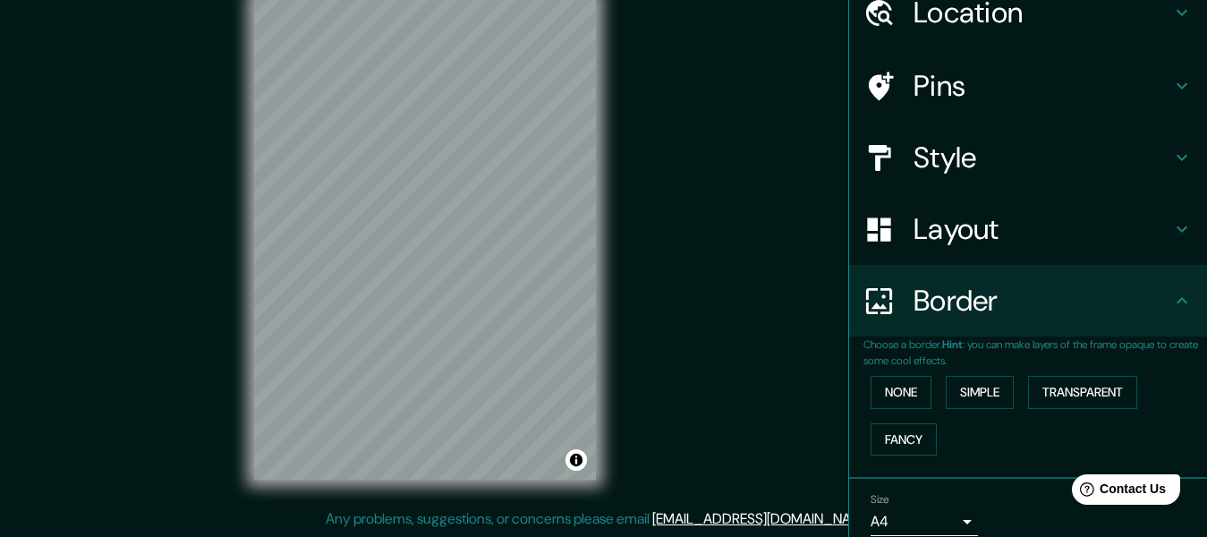
scroll to position [0, 0]
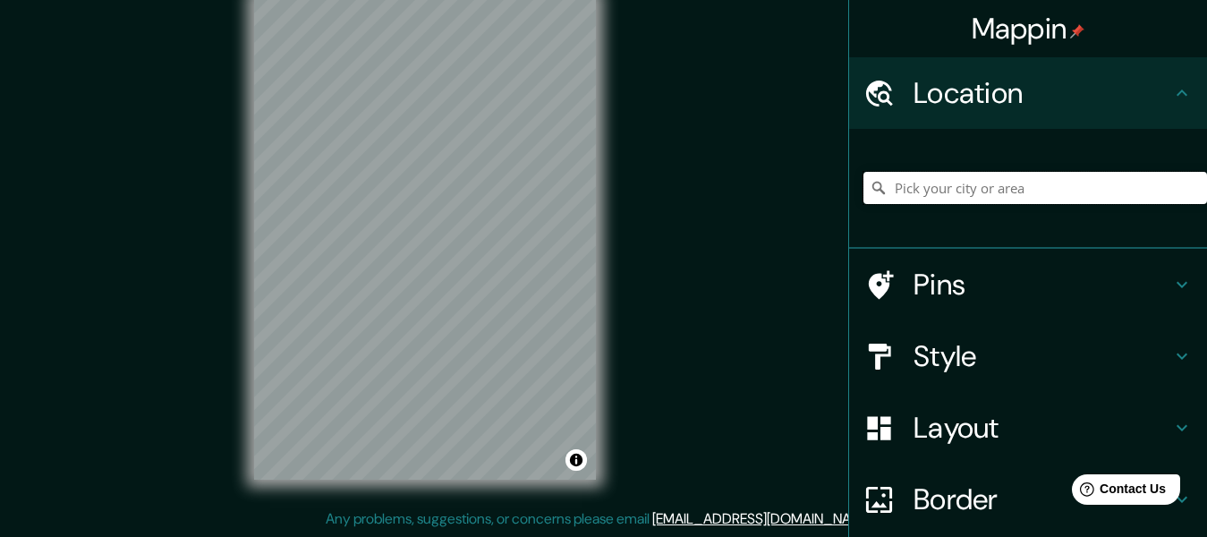
click at [1078, 189] on input "Pick your city or area" at bounding box center [1034, 188] width 343 height 32
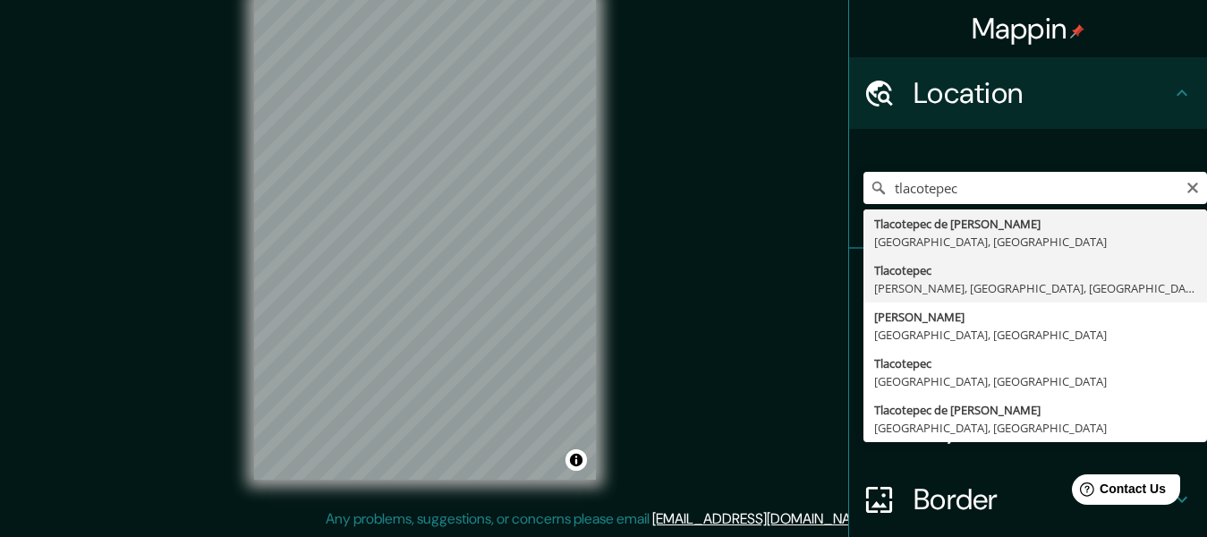
type input "Tlacotepec, [PERSON_NAME], [GEOGRAPHIC_DATA], [GEOGRAPHIC_DATA]"
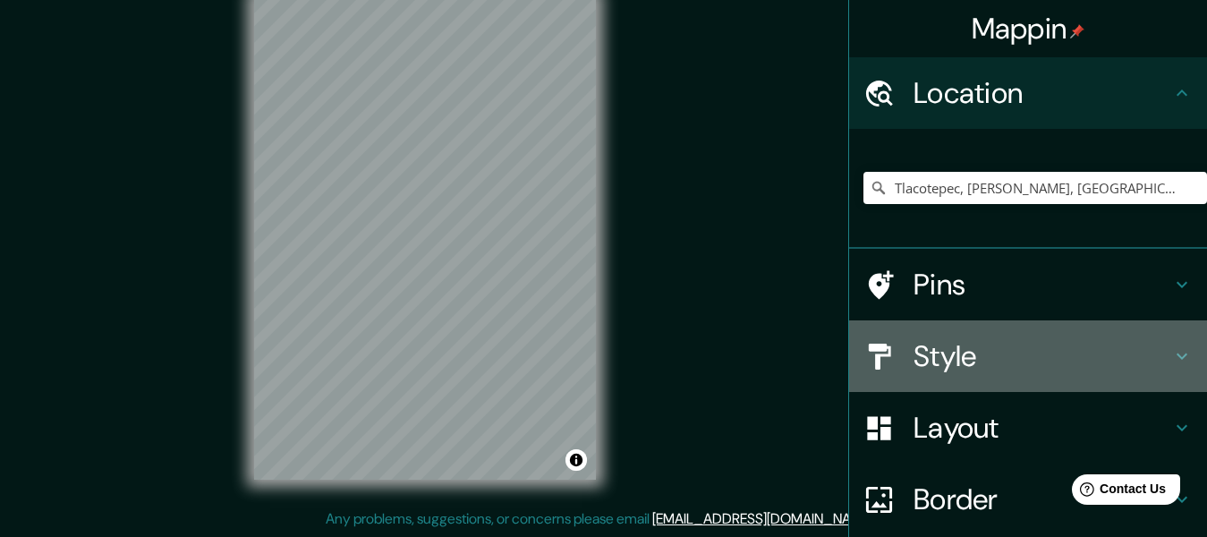
click at [1015, 353] on h4 "Style" at bounding box center [1042, 356] width 258 height 36
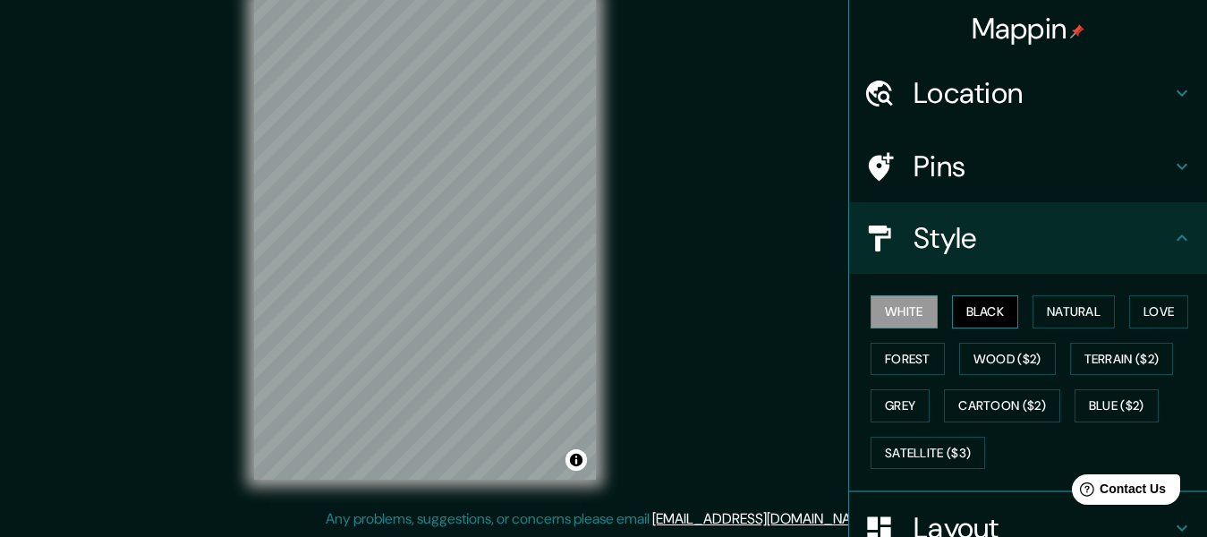
click at [987, 319] on button "Black" at bounding box center [985, 311] width 67 height 33
click at [735, 290] on div "Mappin Location Tlacotepec, Santiago Tlacotepec, Estado de México, México Pins …" at bounding box center [603, 252] width 1207 height 569
click at [870, 311] on button "White" at bounding box center [903, 311] width 67 height 33
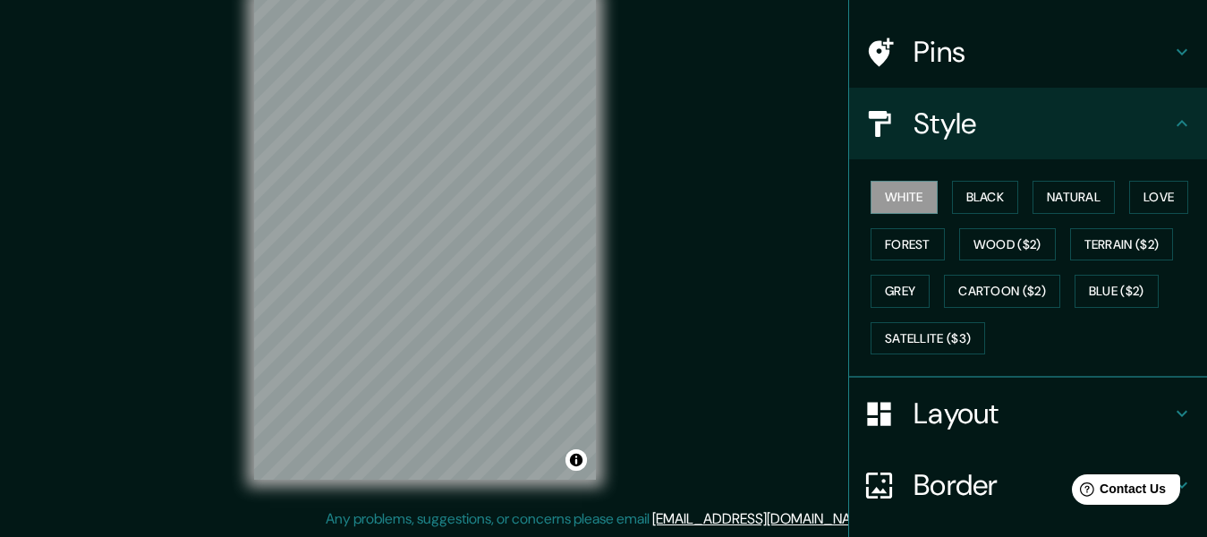
scroll to position [248, 0]
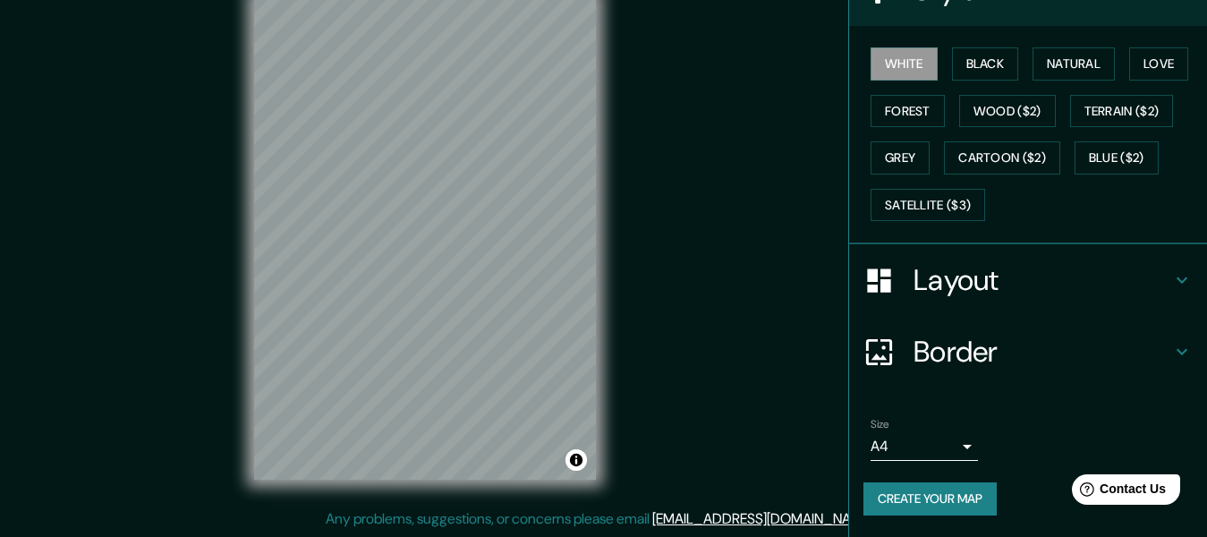
click at [938, 503] on button "Create your map" at bounding box center [929, 498] width 133 height 33
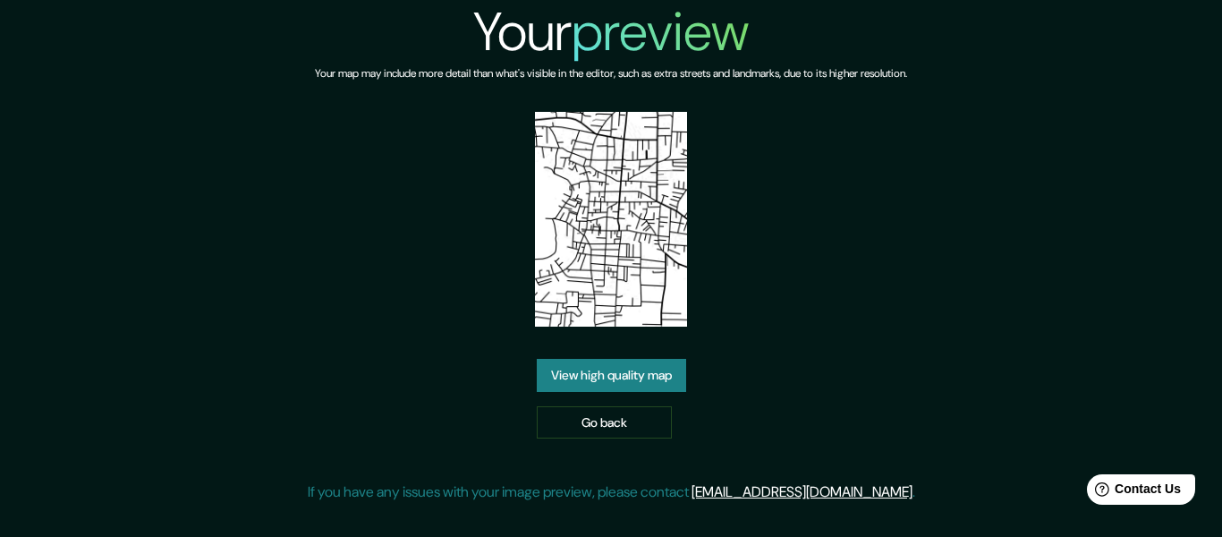
click at [668, 386] on link "View high quality map" at bounding box center [611, 375] width 149 height 33
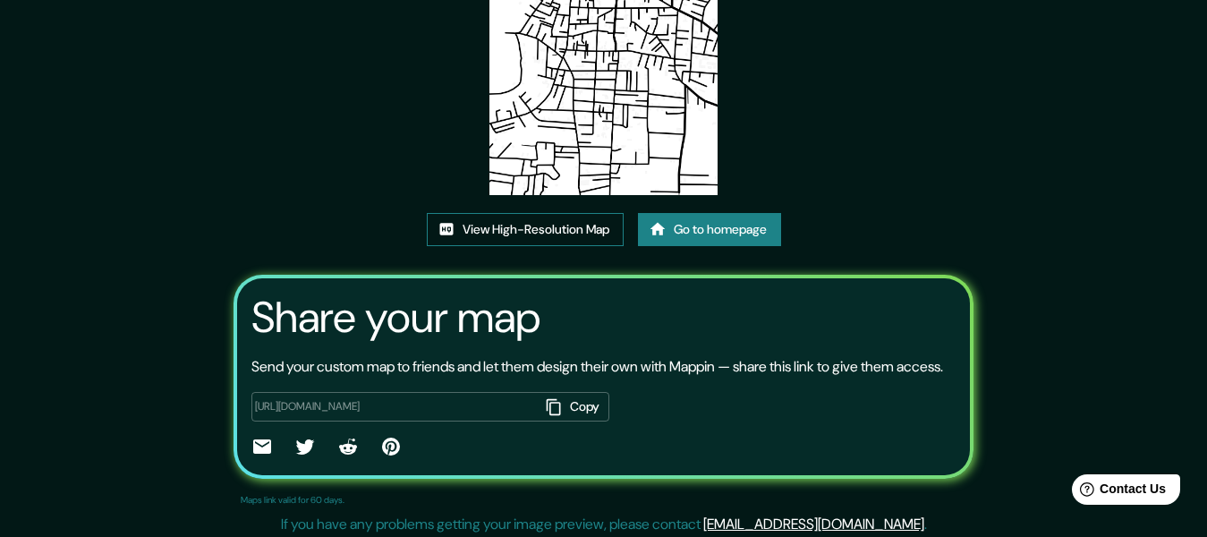
scroll to position [233, 0]
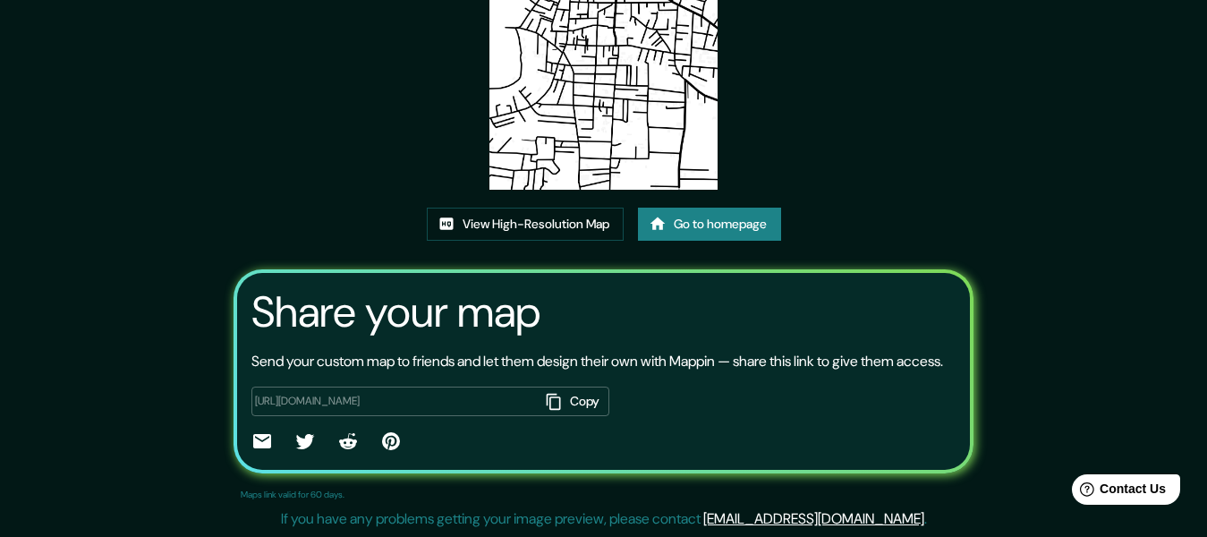
click at [257, 443] on icon at bounding box center [262, 441] width 18 height 14
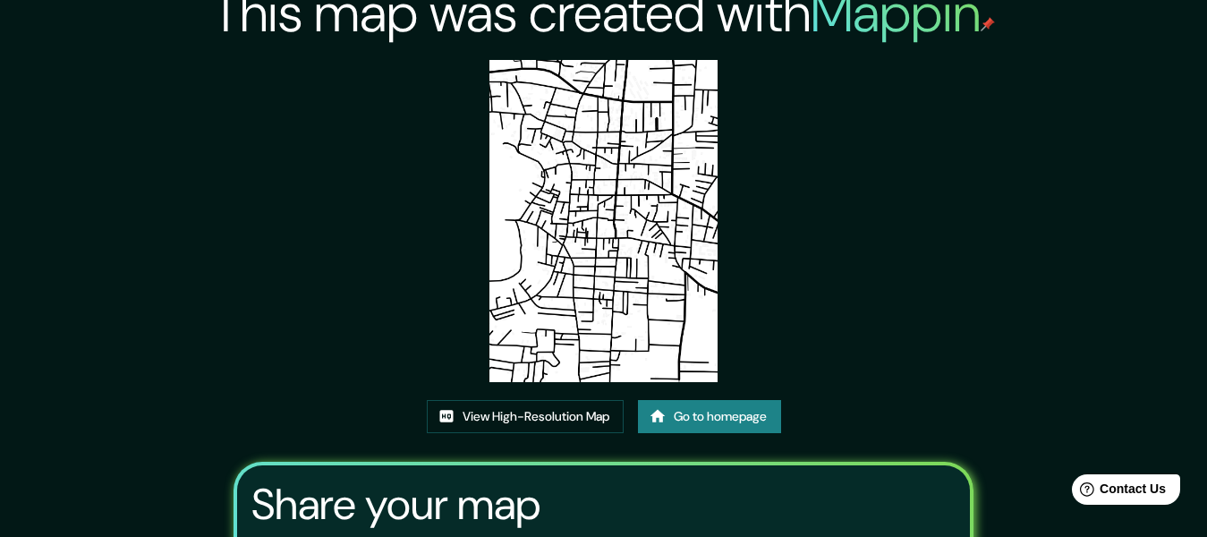
scroll to position [0, 0]
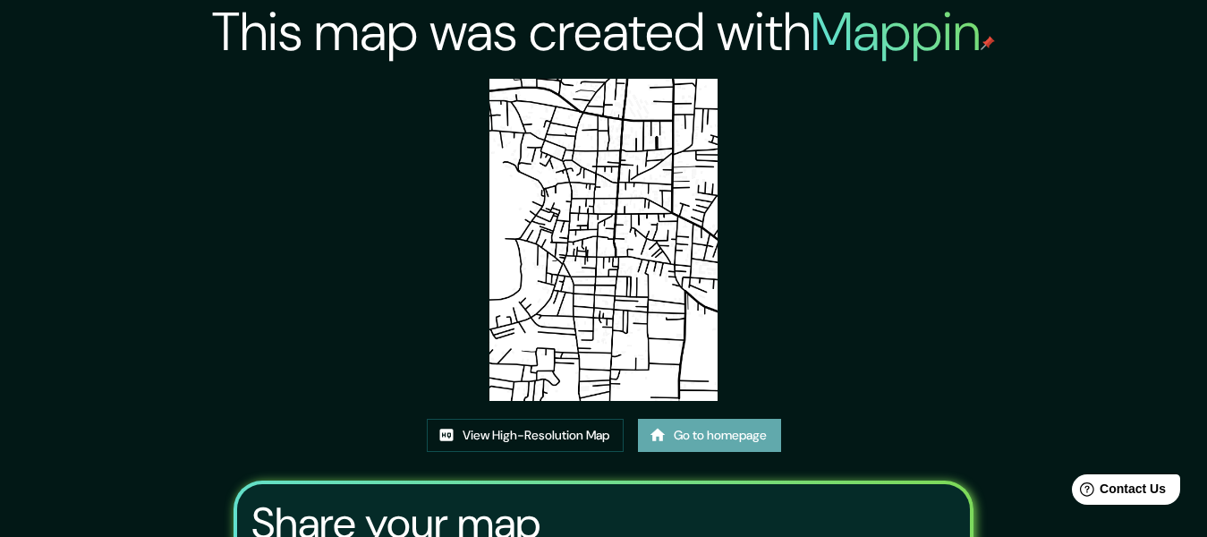
click at [755, 430] on link "Go to homepage" at bounding box center [709, 435] width 143 height 33
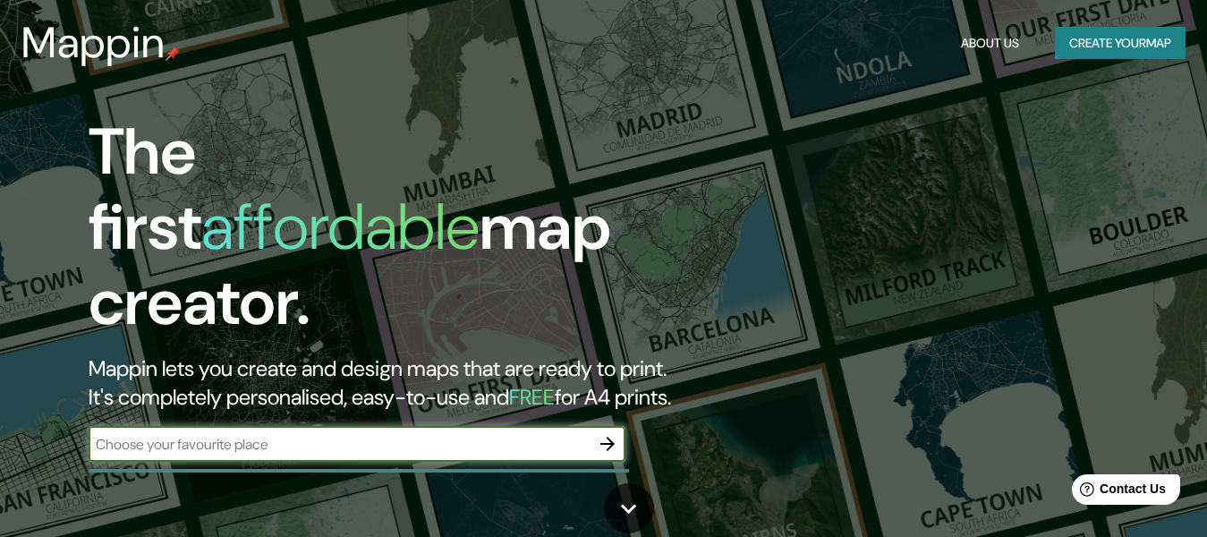
click at [583, 434] on input "text" at bounding box center [339, 444] width 501 height 21
click at [371, 434] on input "text" at bounding box center [339, 444] width 501 height 21
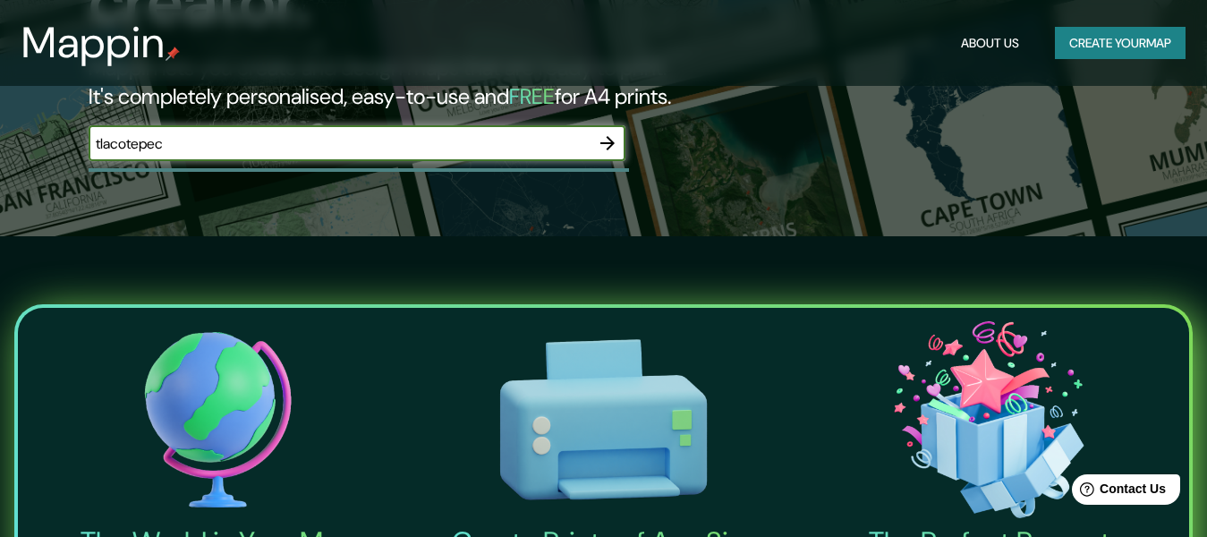
scroll to position [268, 0]
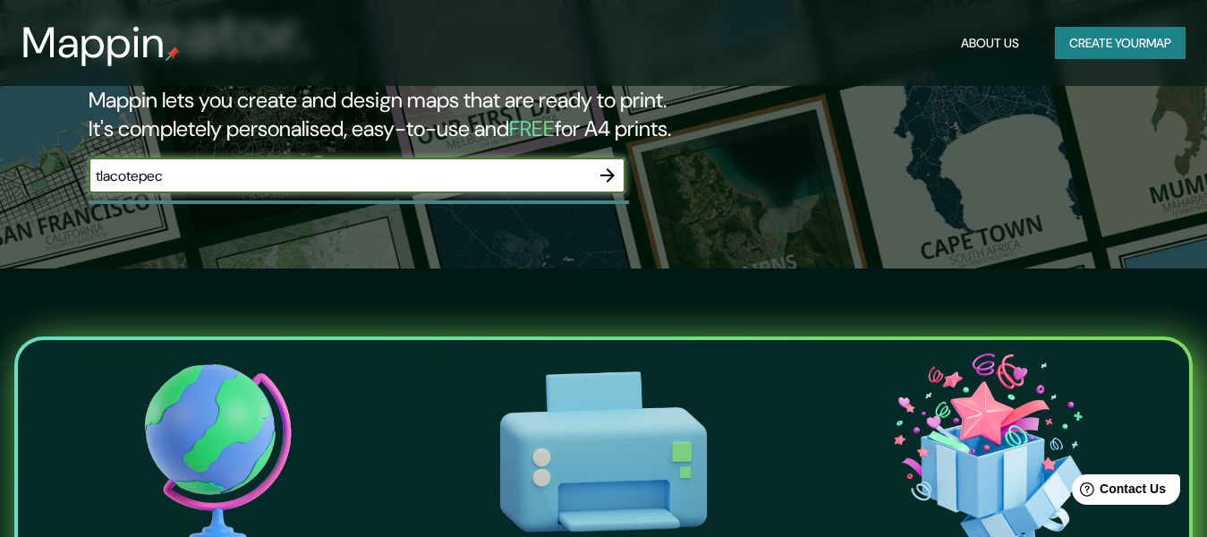
type input "tlacotepec"
click at [606, 165] on icon "button" at bounding box center [607, 175] width 21 height 21
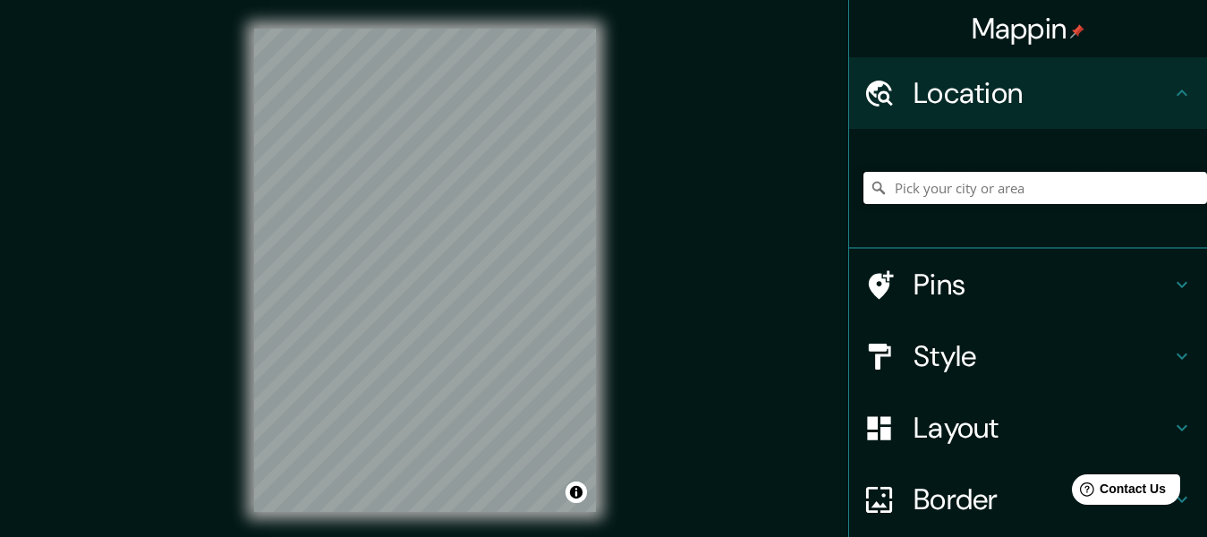
click at [960, 192] on input "Pick your city or area" at bounding box center [1034, 188] width 343 height 32
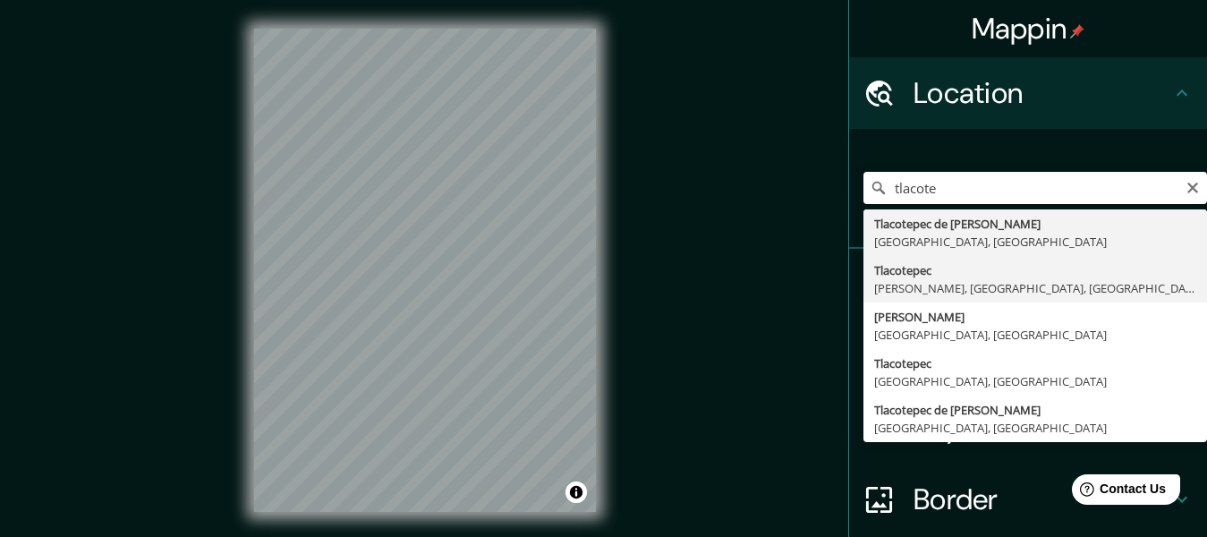
type input "Tlacotepec, [PERSON_NAME], [GEOGRAPHIC_DATA], [GEOGRAPHIC_DATA]"
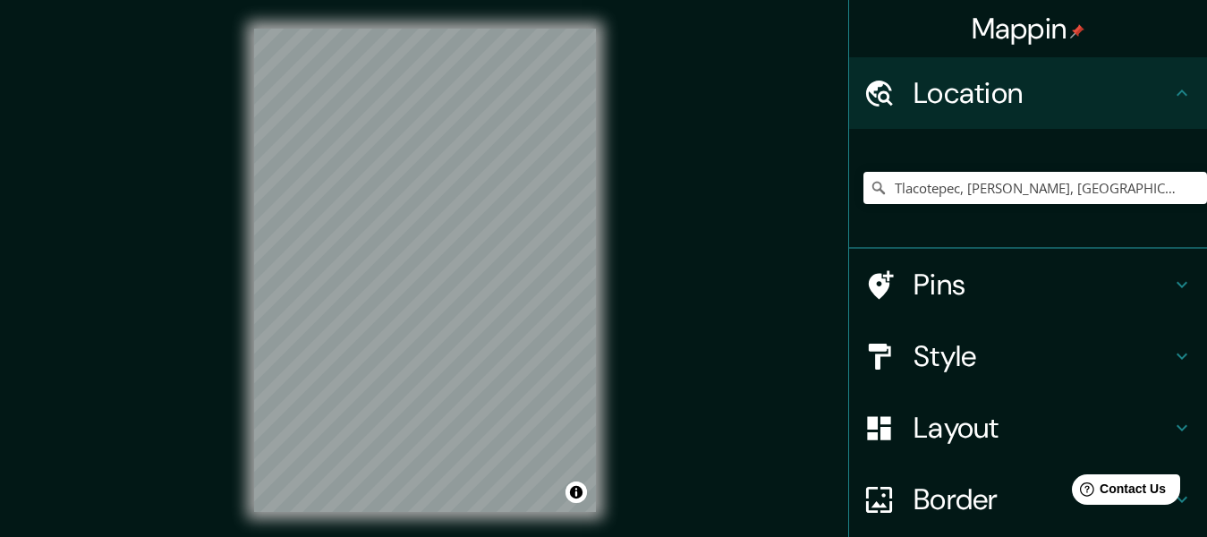
click at [1018, 362] on h4 "Style" at bounding box center [1042, 356] width 258 height 36
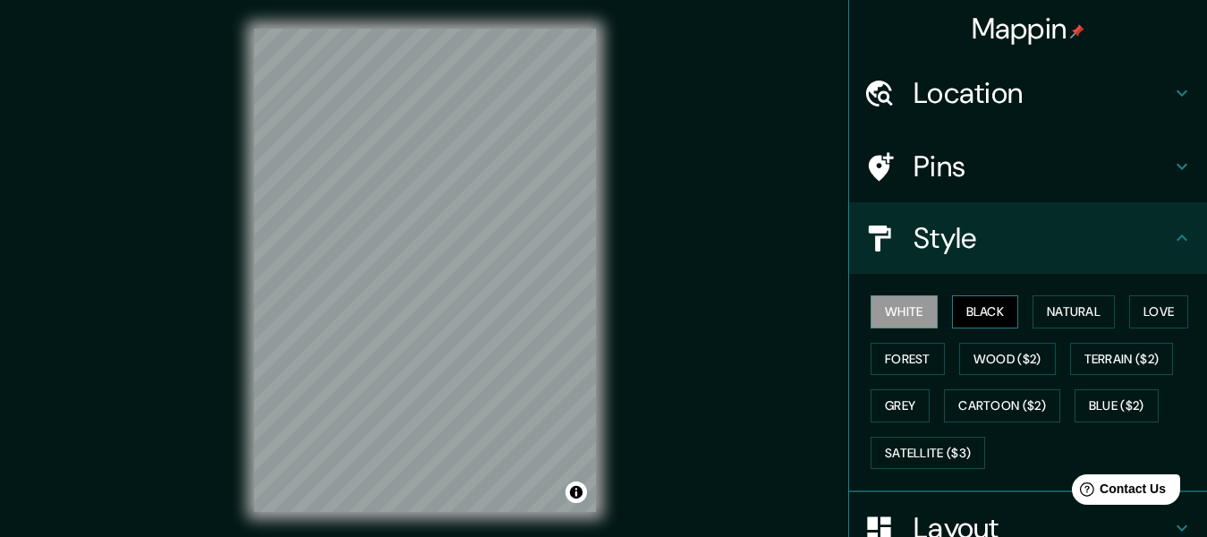
click at [977, 318] on button "Black" at bounding box center [985, 311] width 67 height 33
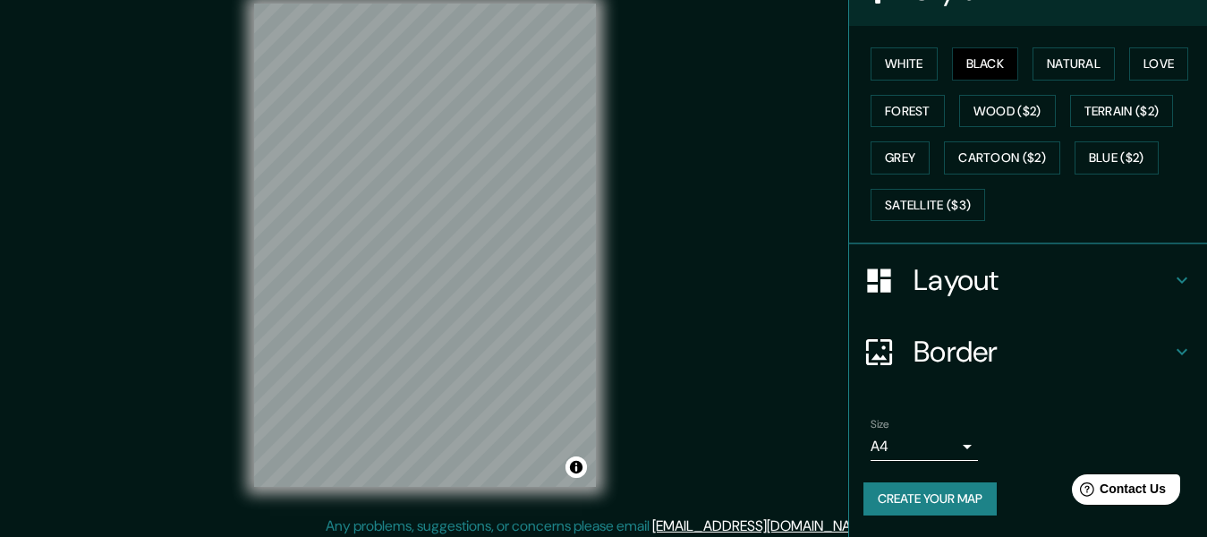
scroll to position [32, 0]
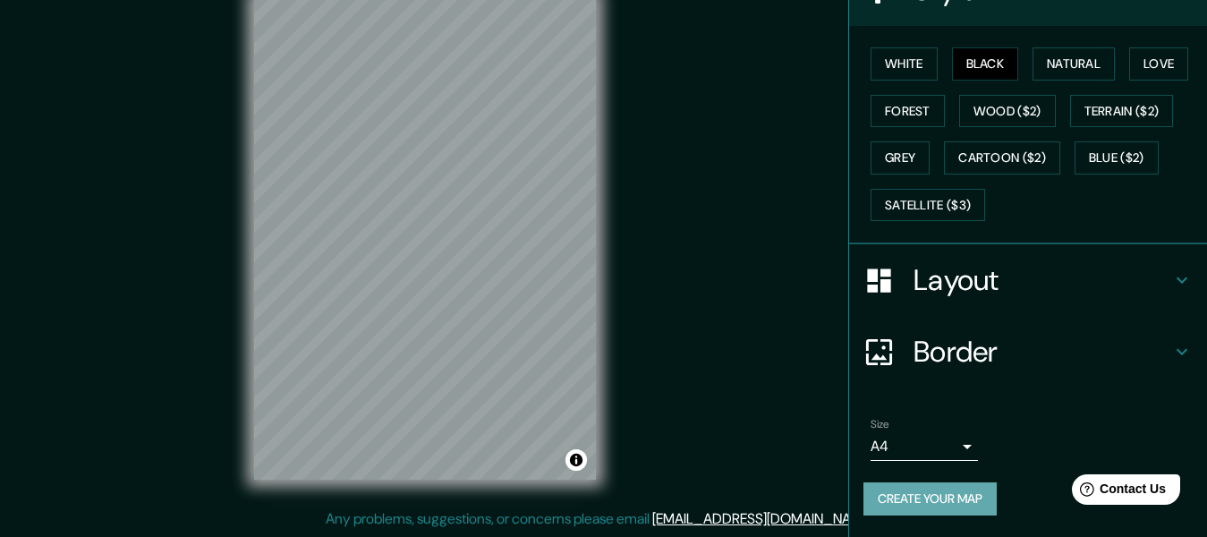
click at [922, 513] on button "Create your map" at bounding box center [929, 498] width 133 height 33
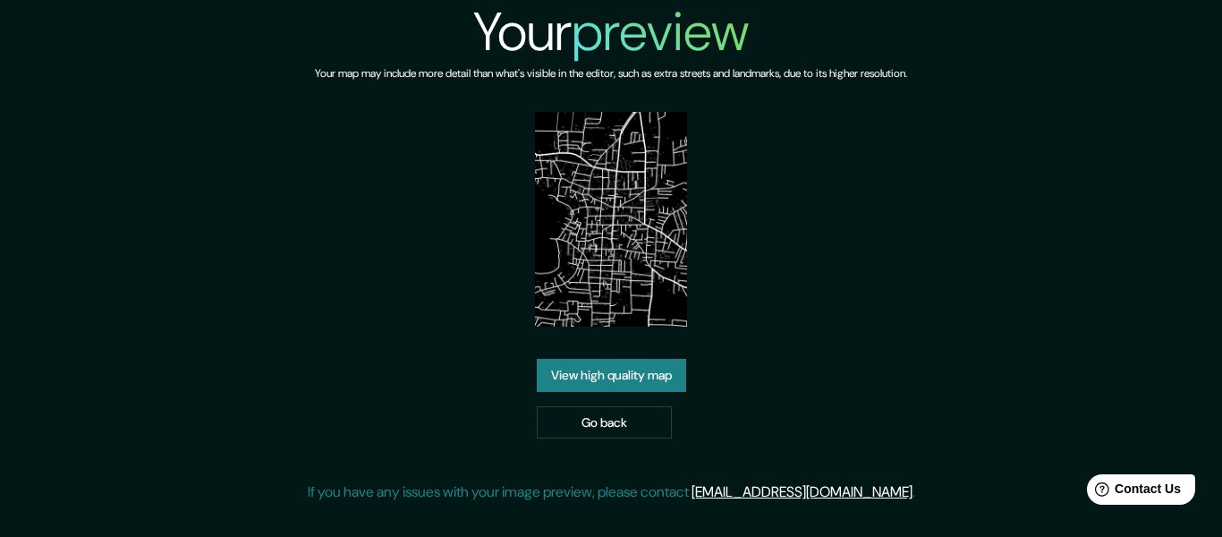
click at [561, 375] on link "View high quality map" at bounding box center [611, 375] width 149 height 33
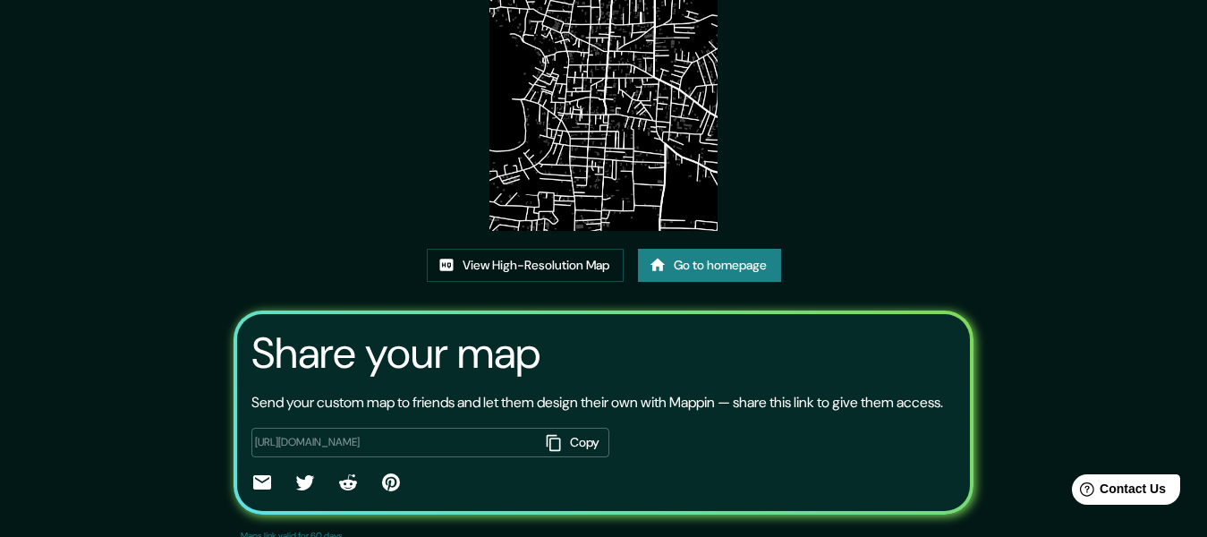
scroll to position [179, 0]
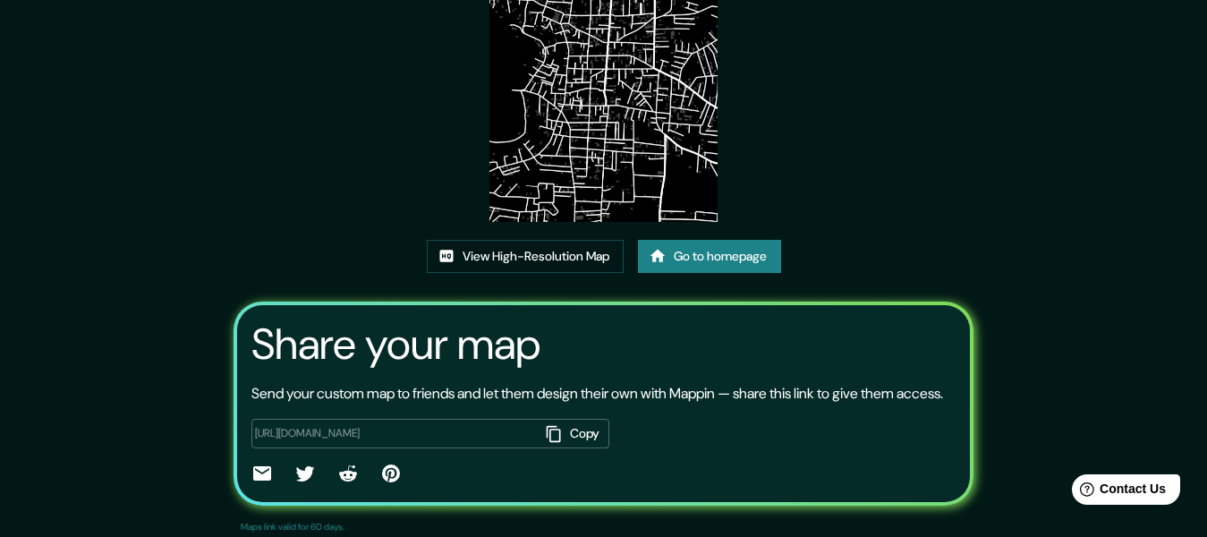
click at [565, 448] on button "Copy" at bounding box center [574, 434] width 70 height 30
click at [529, 259] on link "View High-Resolution Map" at bounding box center [525, 256] width 197 height 33
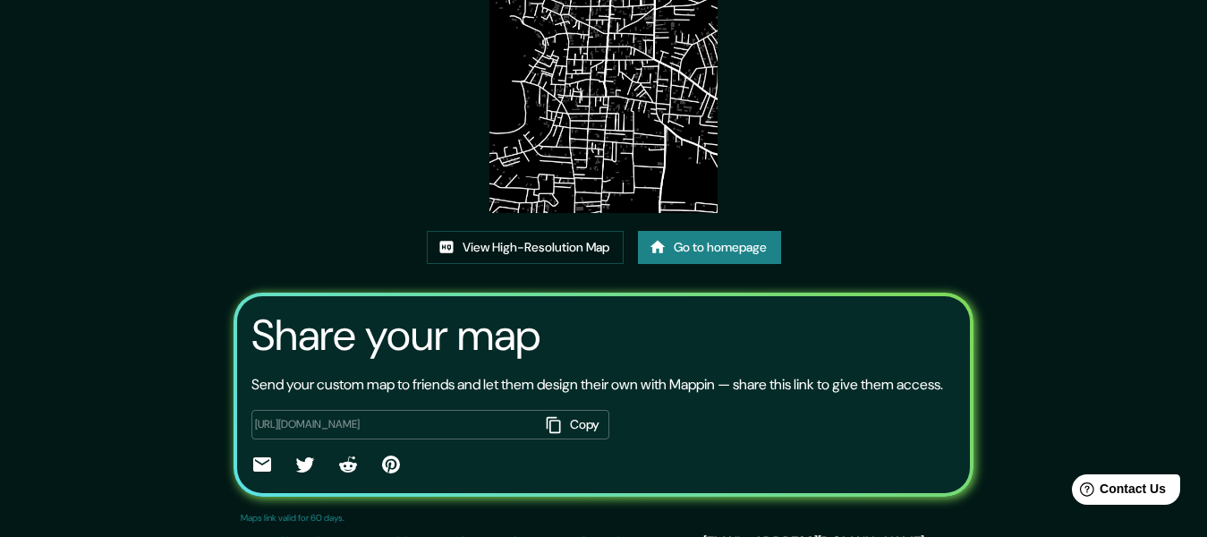
scroll to position [143, 0]
